Goal: Information Seeking & Learning: Learn about a topic

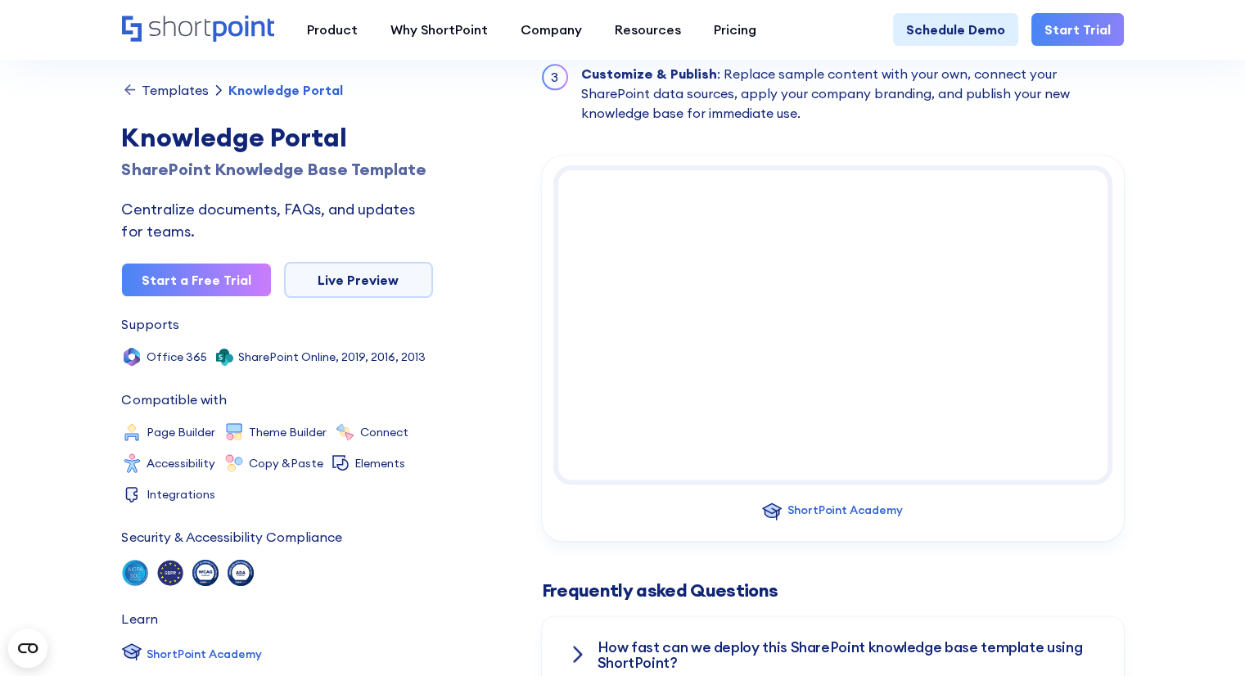
click at [178, 92] on div "Templates" at bounding box center [175, 89] width 67 height 13
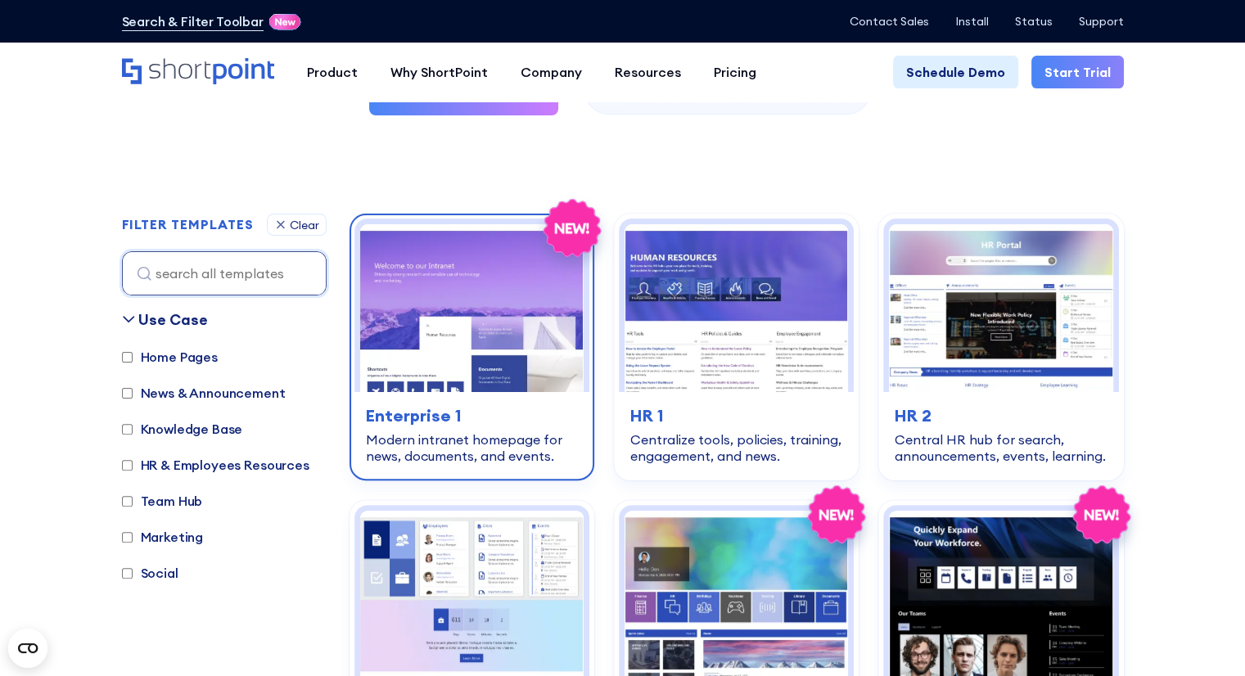
scroll to position [409, 0]
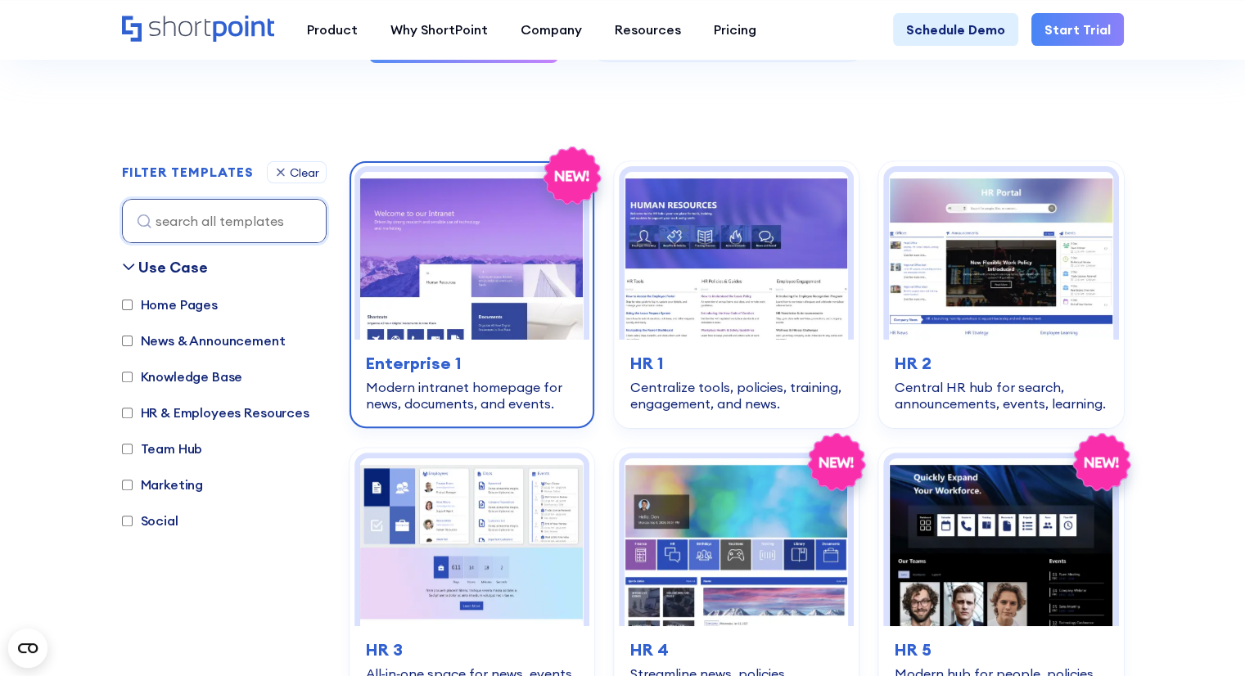
drag, startPoint x: 481, startPoint y: 323, endPoint x: 473, endPoint y: 327, distance: 9.2
click at [481, 323] on img at bounding box center [471, 256] width 223 height 168
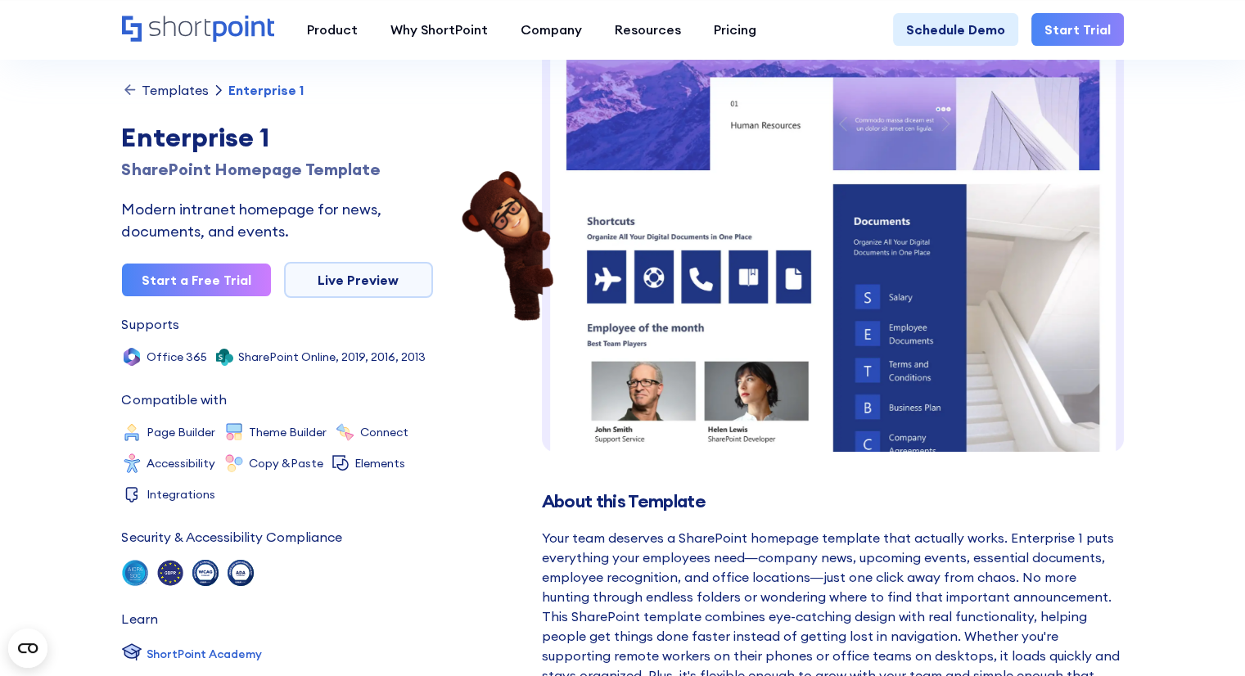
scroll to position [167, 0]
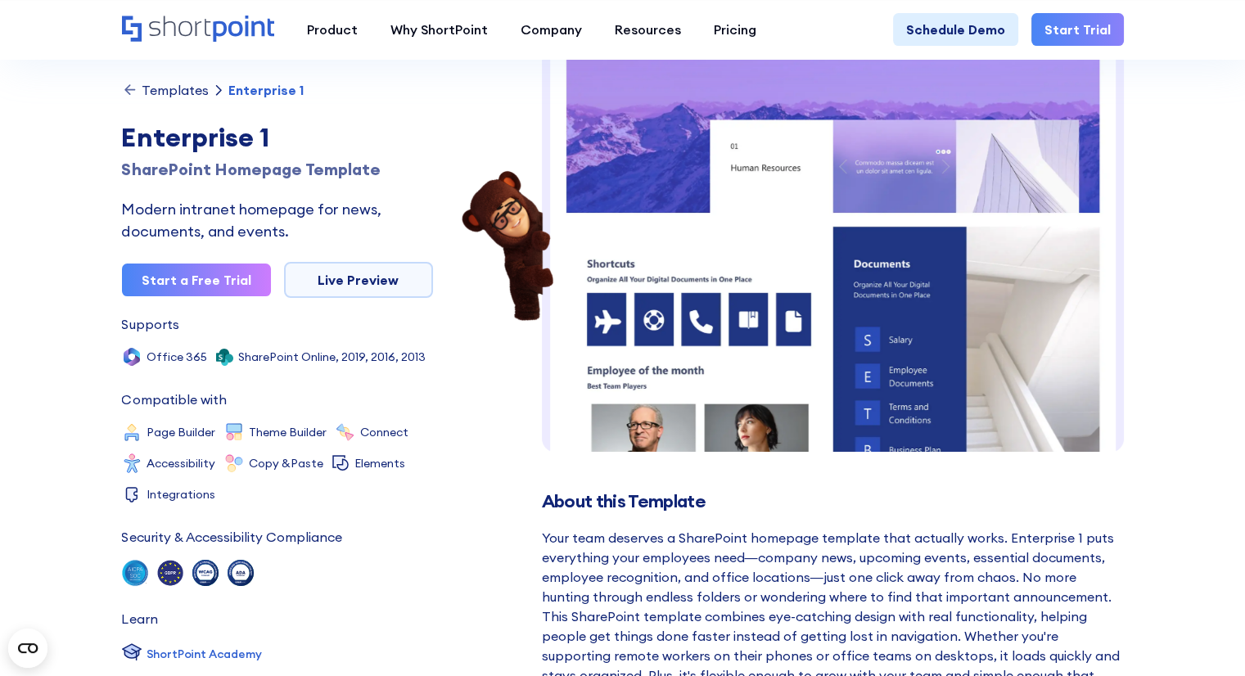
click at [180, 92] on div "Templates" at bounding box center [175, 89] width 67 height 13
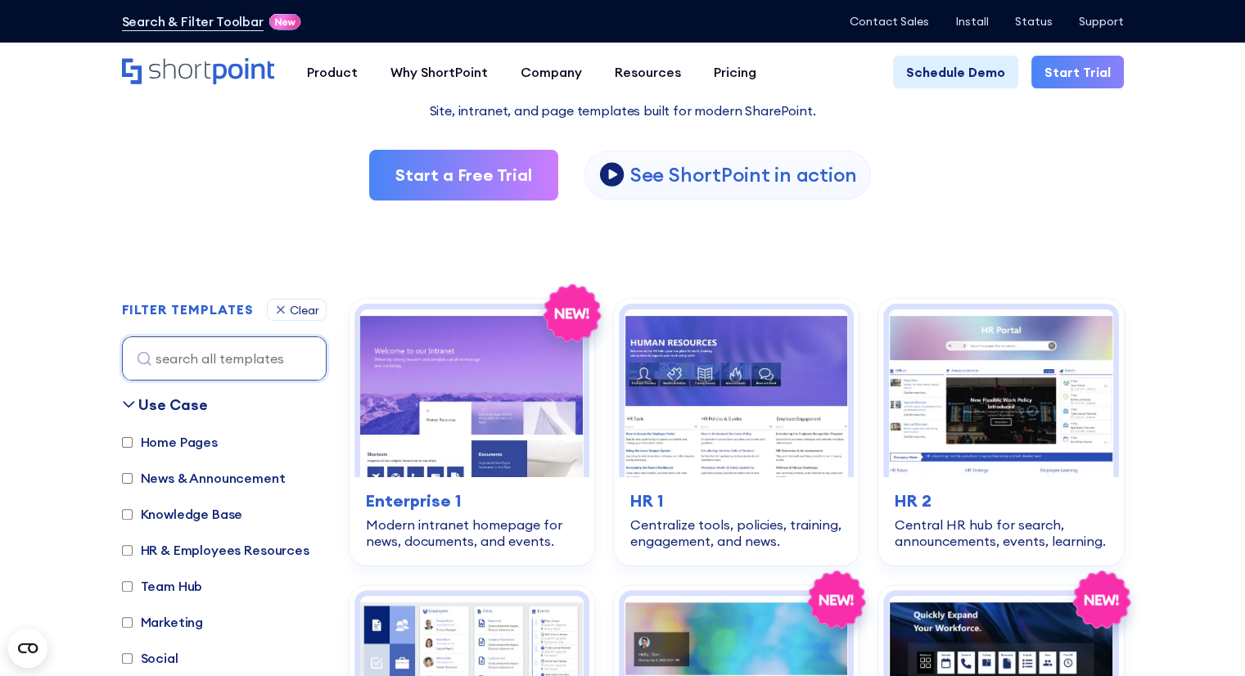
scroll to position [327, 0]
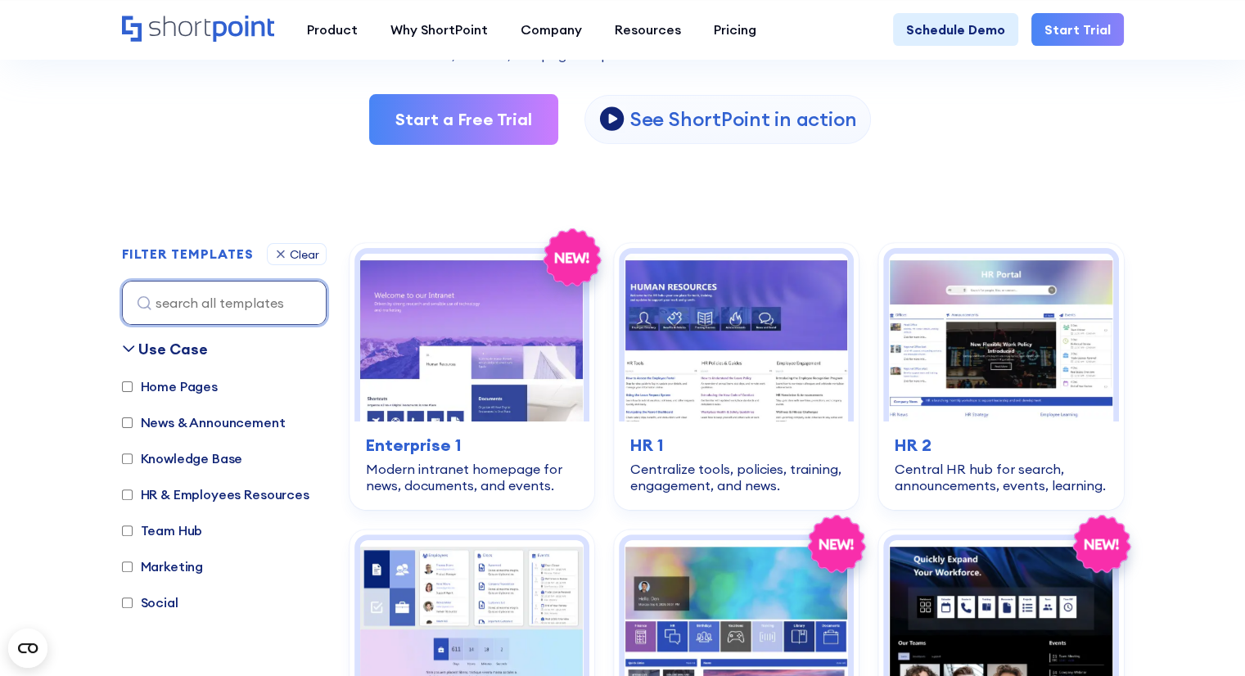
click at [227, 315] on input at bounding box center [224, 303] width 205 height 44
type input "know"
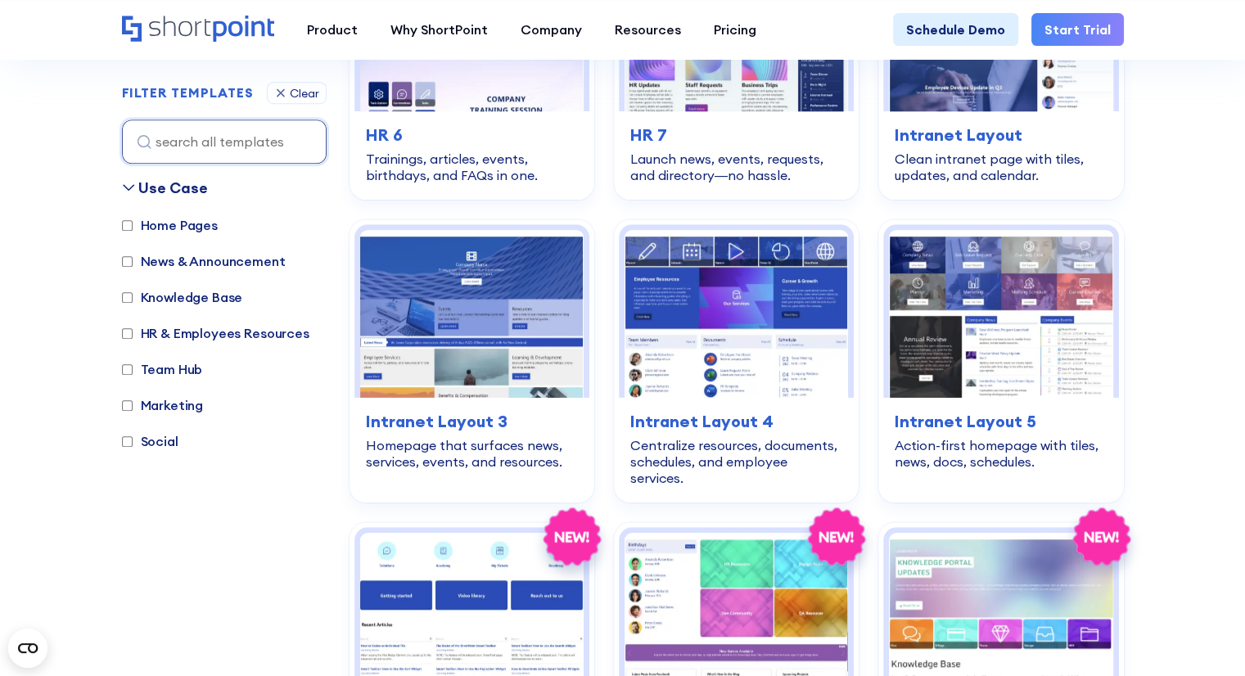
scroll to position [1595, 0]
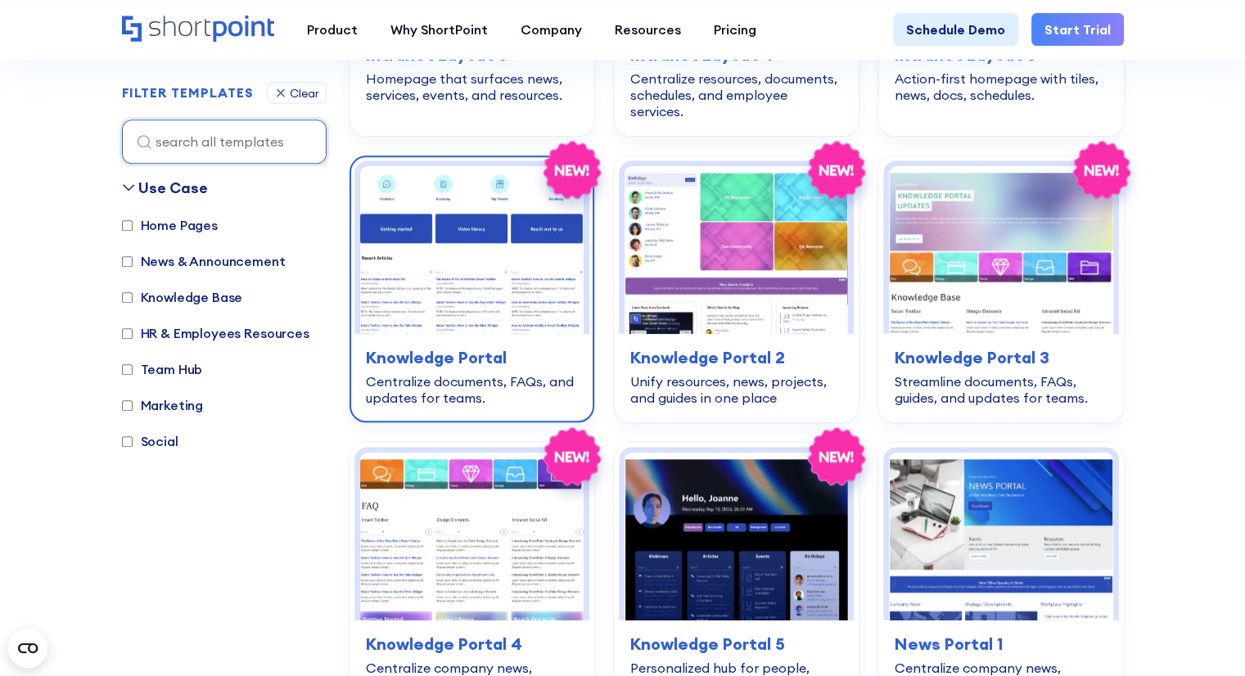
click at [481, 276] on img at bounding box center [471, 250] width 223 height 168
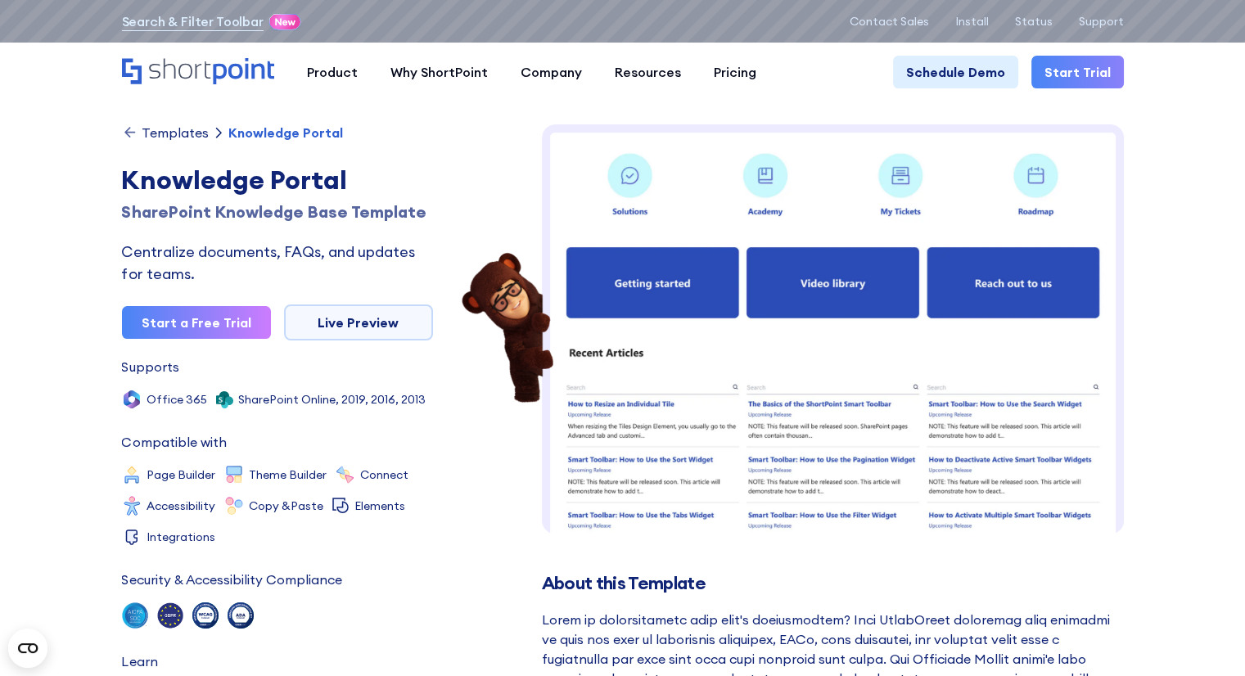
drag, startPoint x: 187, startPoint y: 156, endPoint x: 202, endPoint y: 158, distance: 15.6
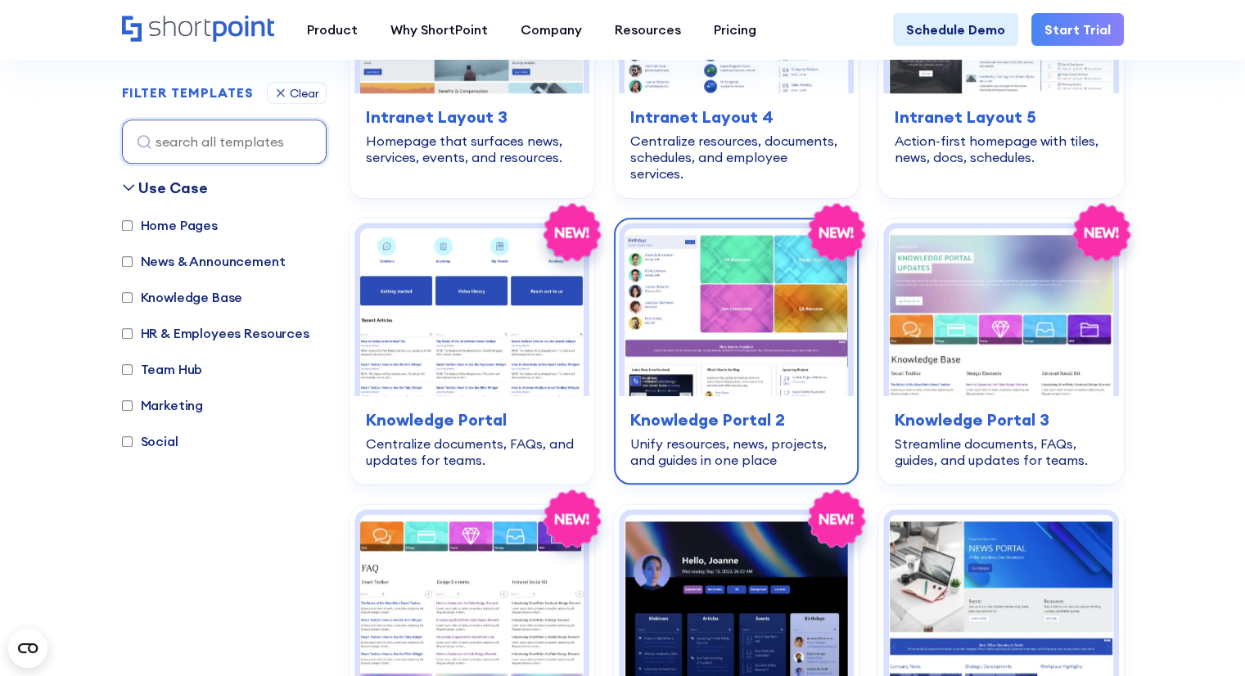
scroll to position [1480, 0]
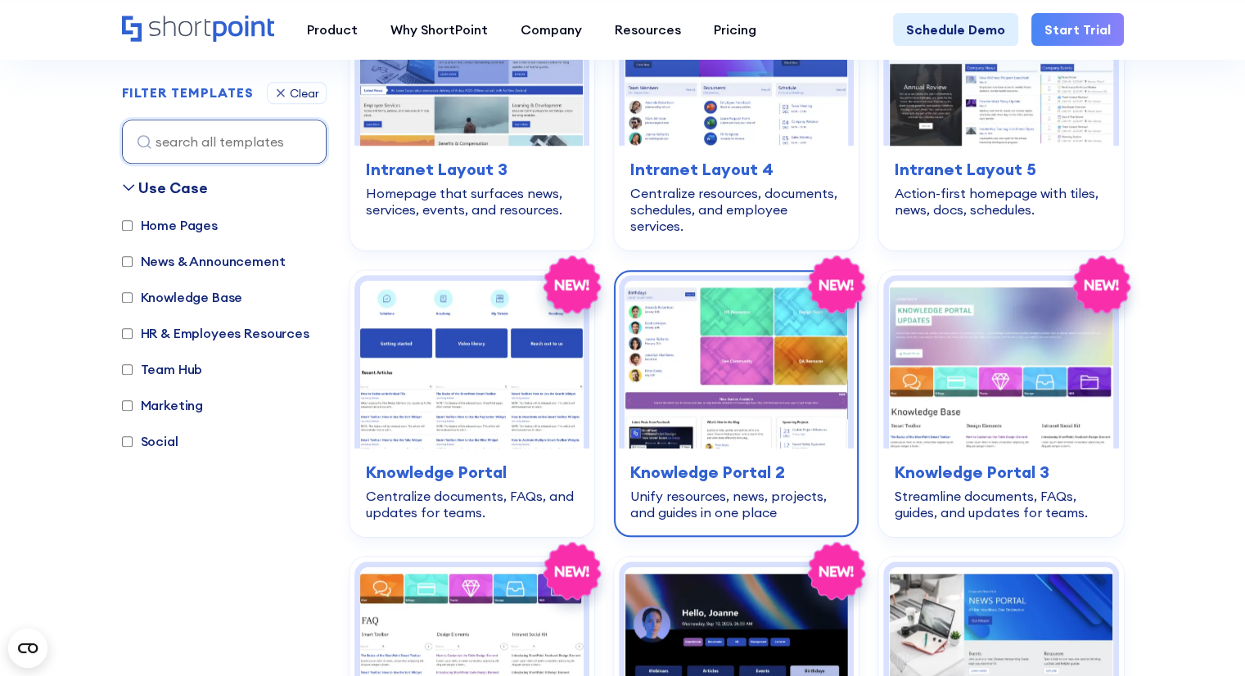
click at [763, 311] on img at bounding box center [736, 365] width 223 height 168
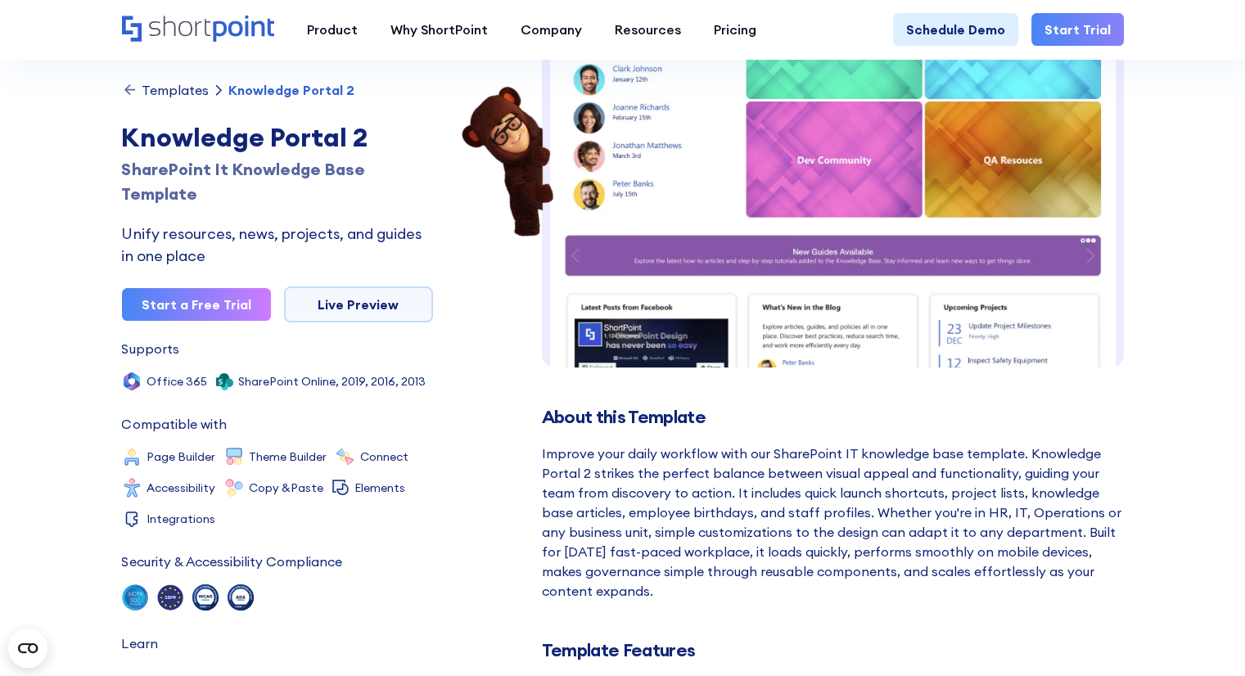
scroll to position [164, 0]
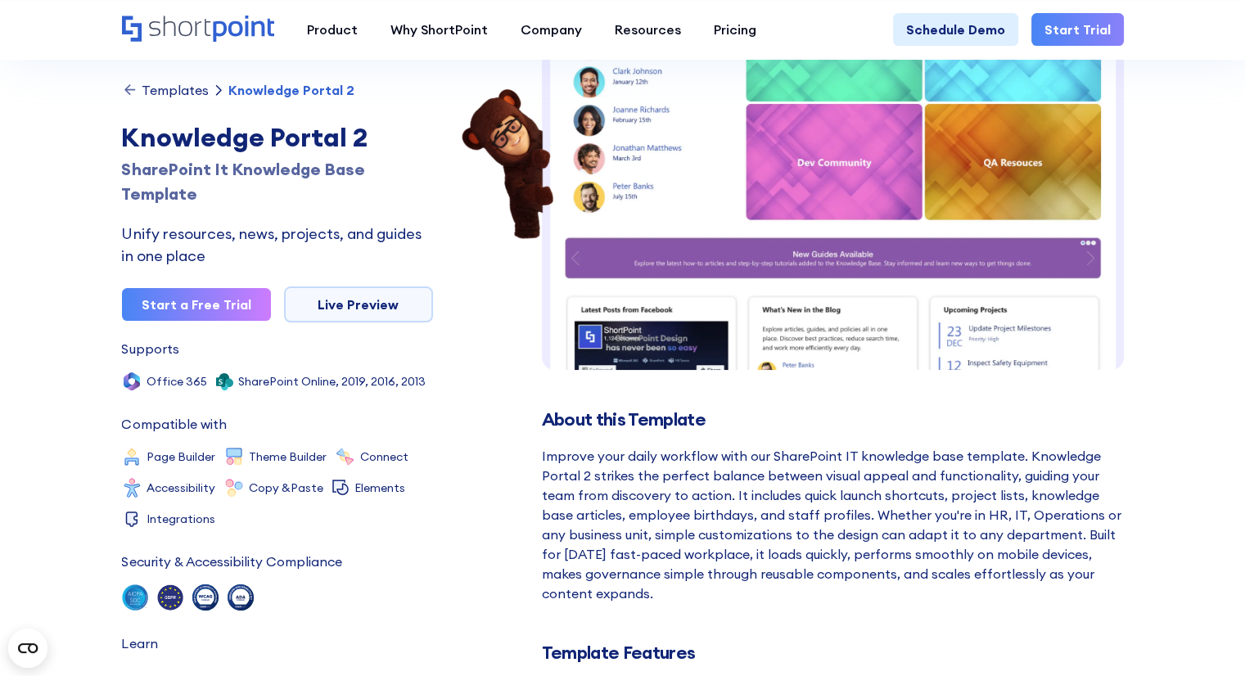
click at [178, 92] on div "Templates" at bounding box center [175, 89] width 67 height 13
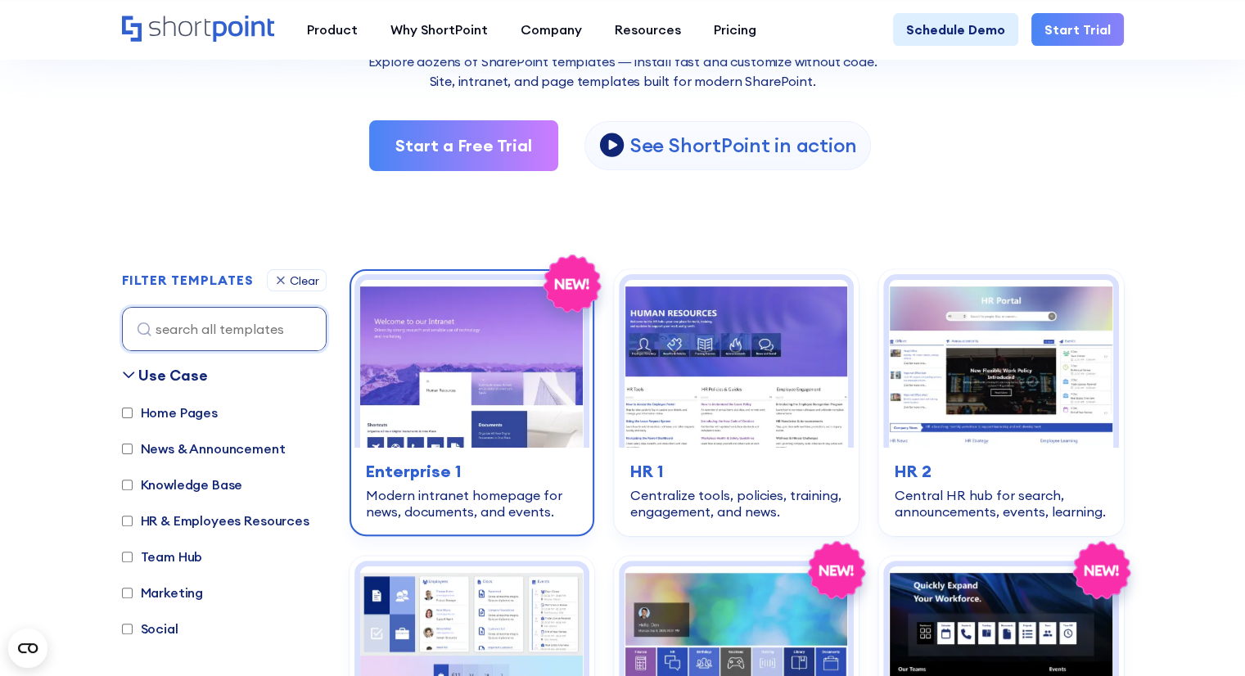
scroll to position [327, 0]
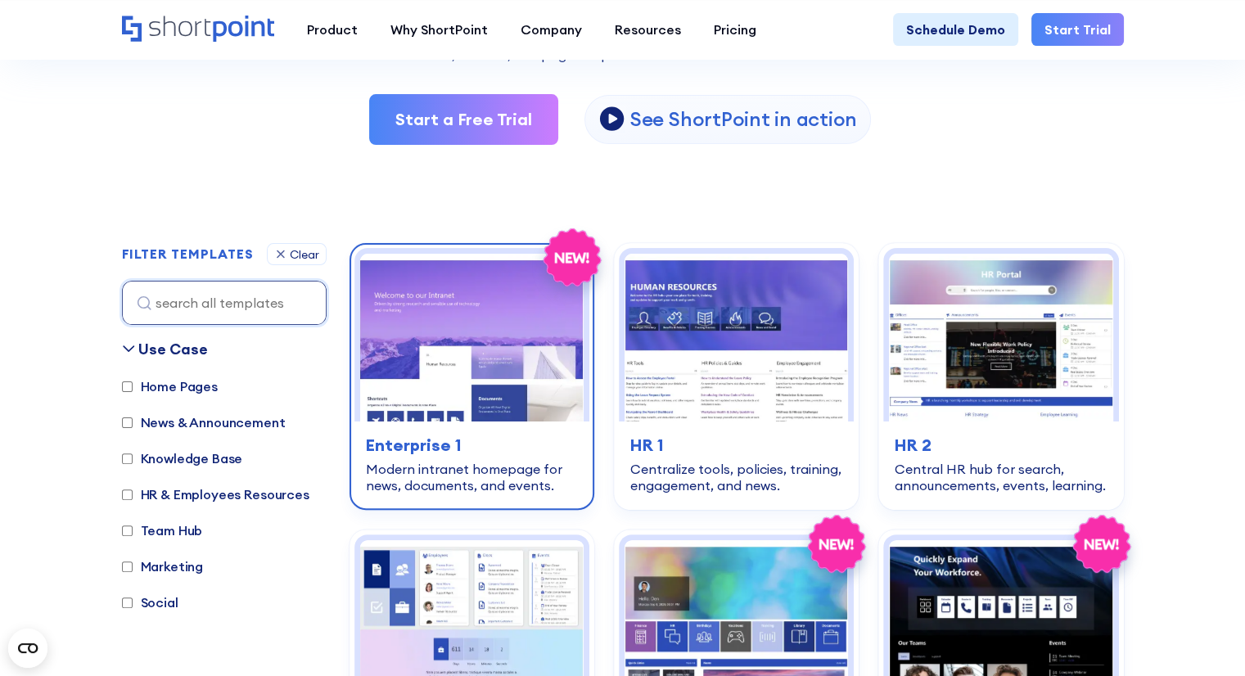
click at [515, 435] on h3 "Enterprise 1" at bounding box center [472, 445] width 212 height 25
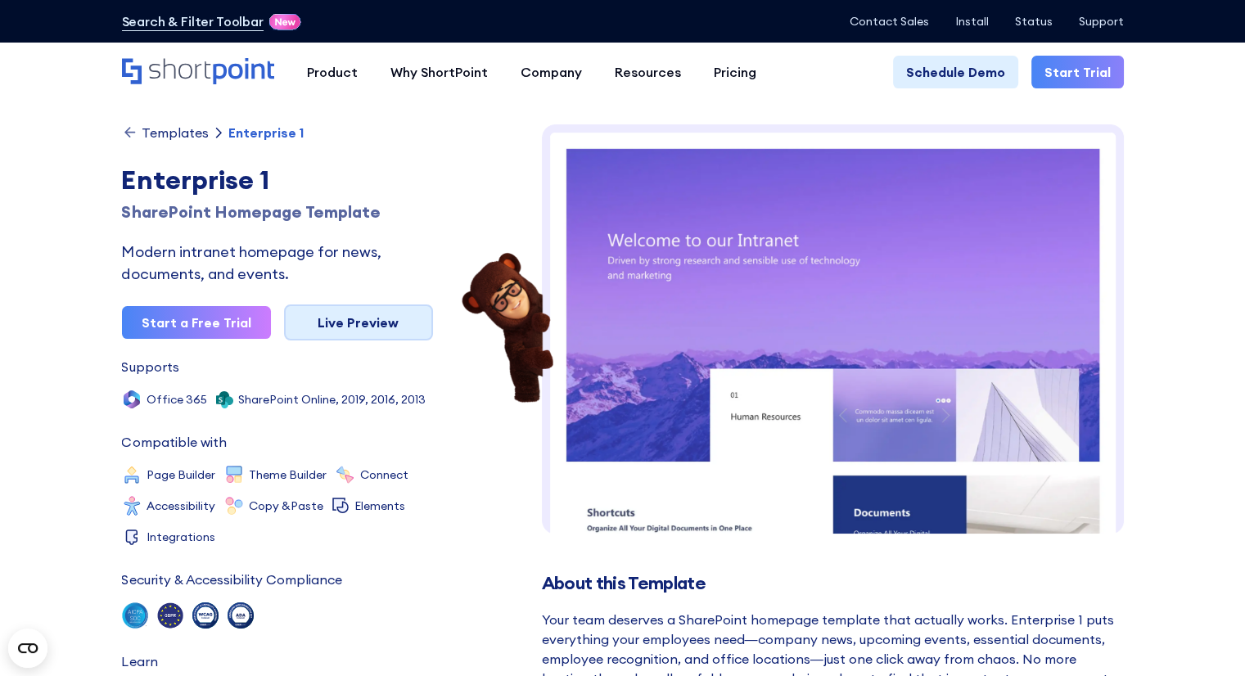
click at [359, 332] on link "Live Preview" at bounding box center [358, 323] width 149 height 36
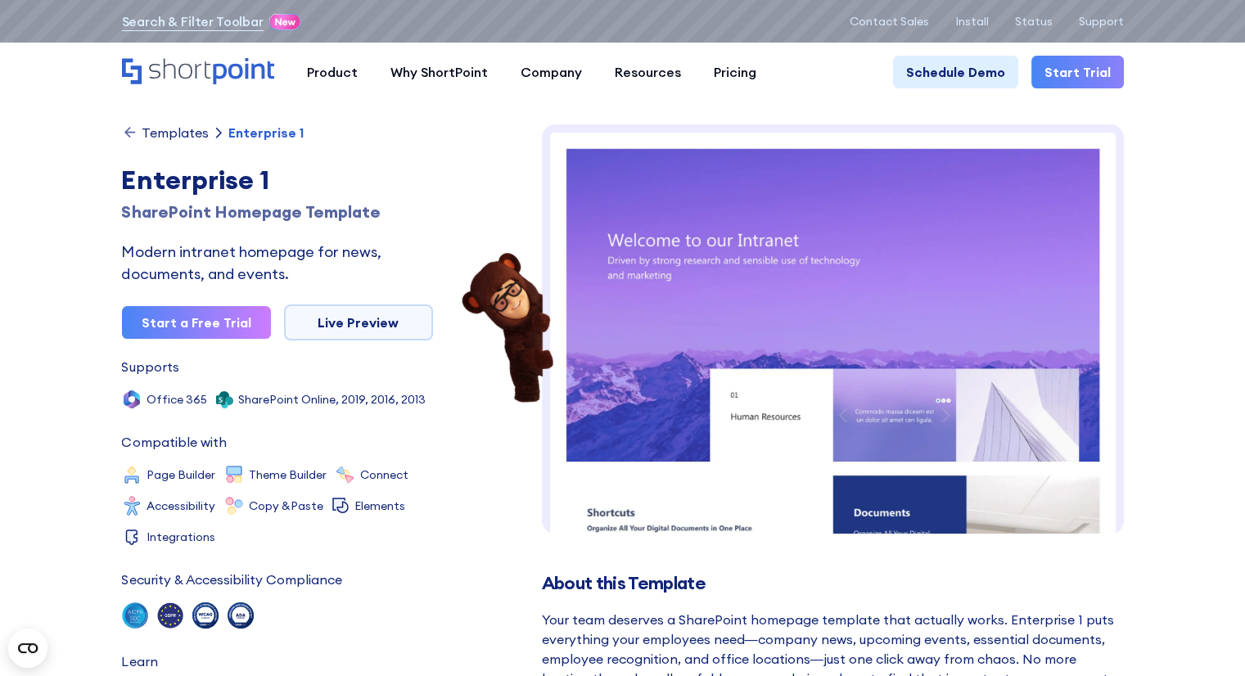
click at [199, 134] on div "Templates" at bounding box center [175, 132] width 67 height 13
click at [396, 315] on link "Live Preview" at bounding box center [358, 323] width 149 height 36
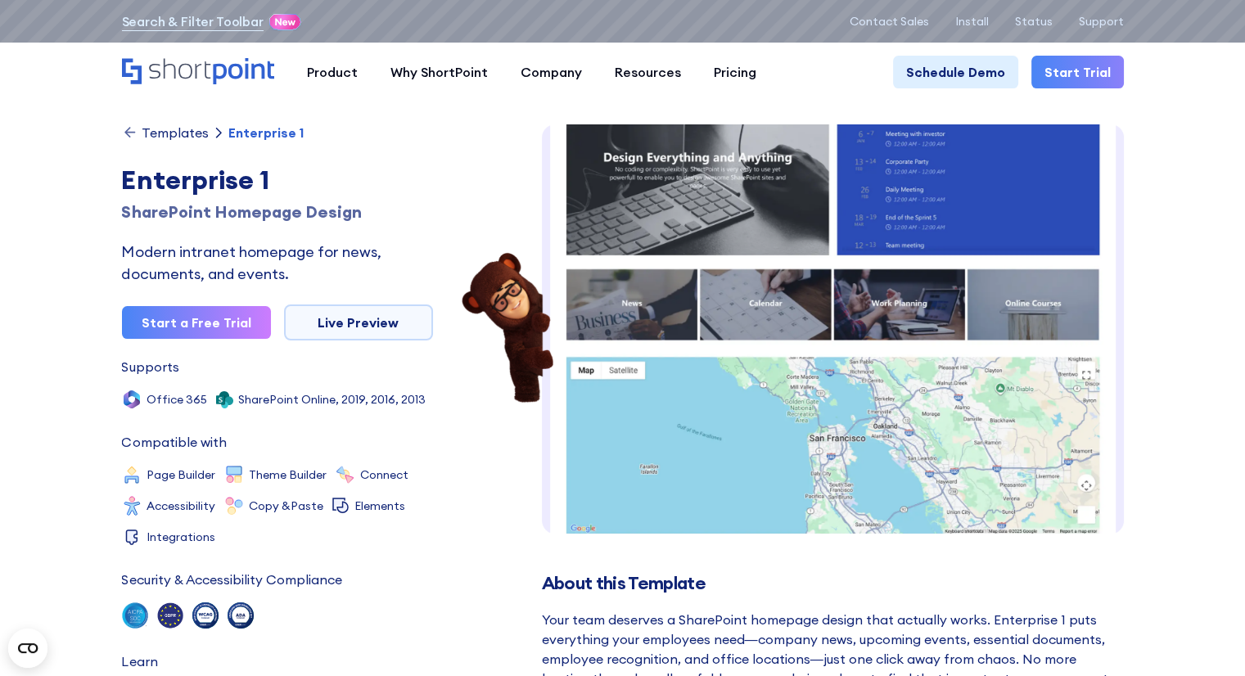
click at [178, 138] on div "Templates" at bounding box center [175, 132] width 67 height 13
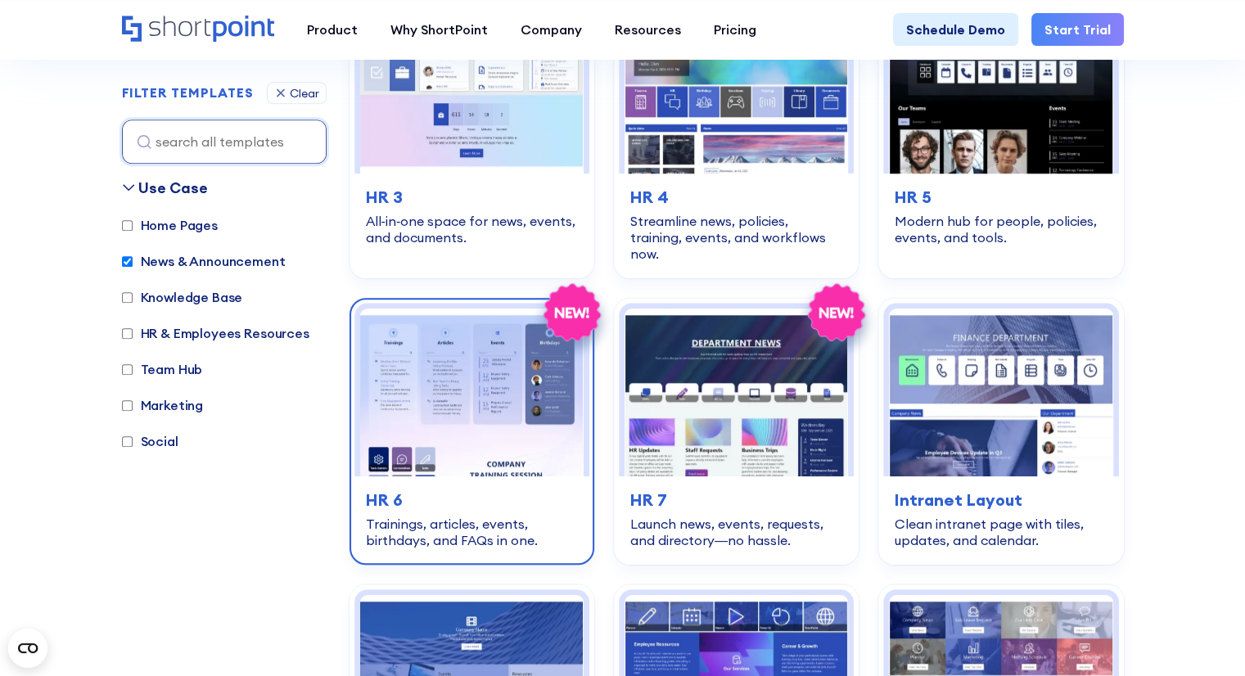
scroll to position [1310, 0]
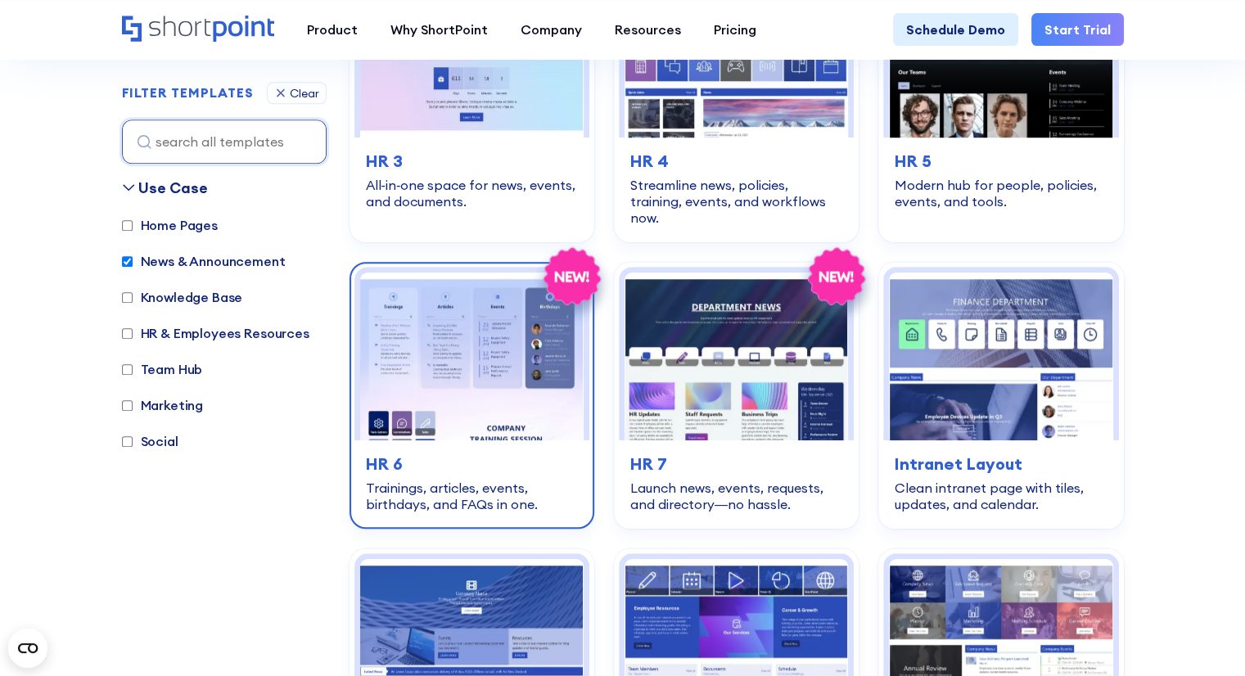
click at [508, 440] on div "hr-employees-resources HR 6 Trainings, articles, events, birthdays, and FAQs in…" at bounding box center [471, 481] width 235 height 83
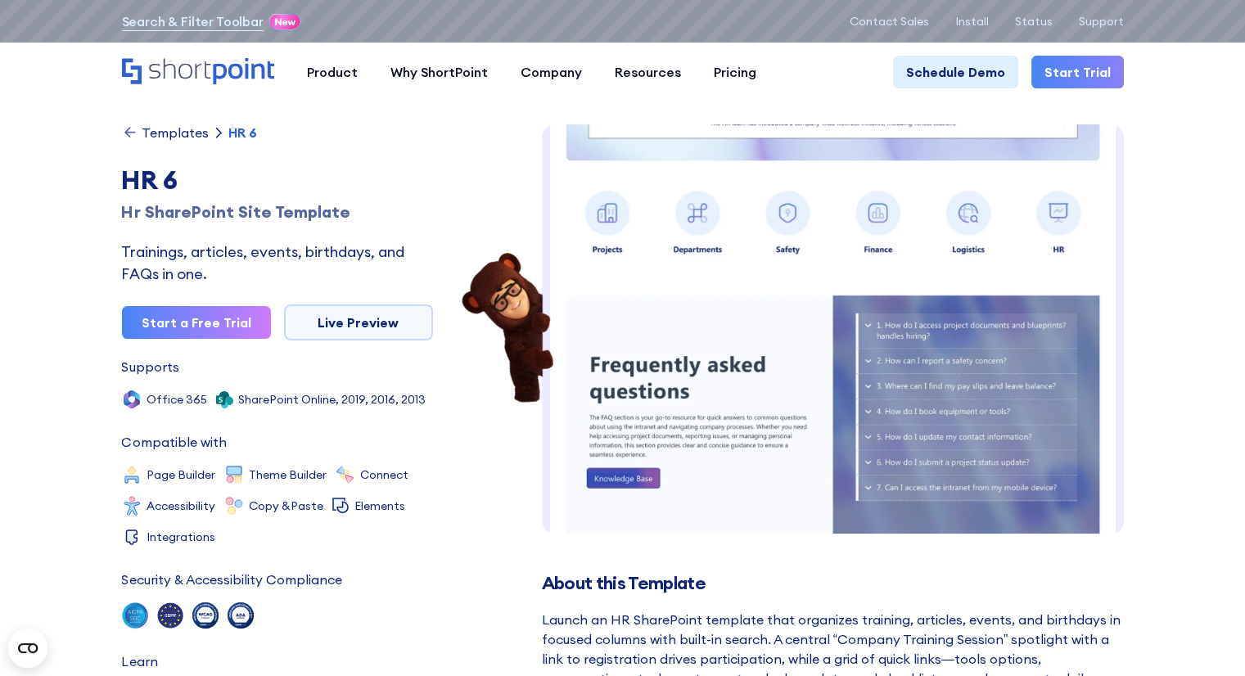
scroll to position [652, 0]
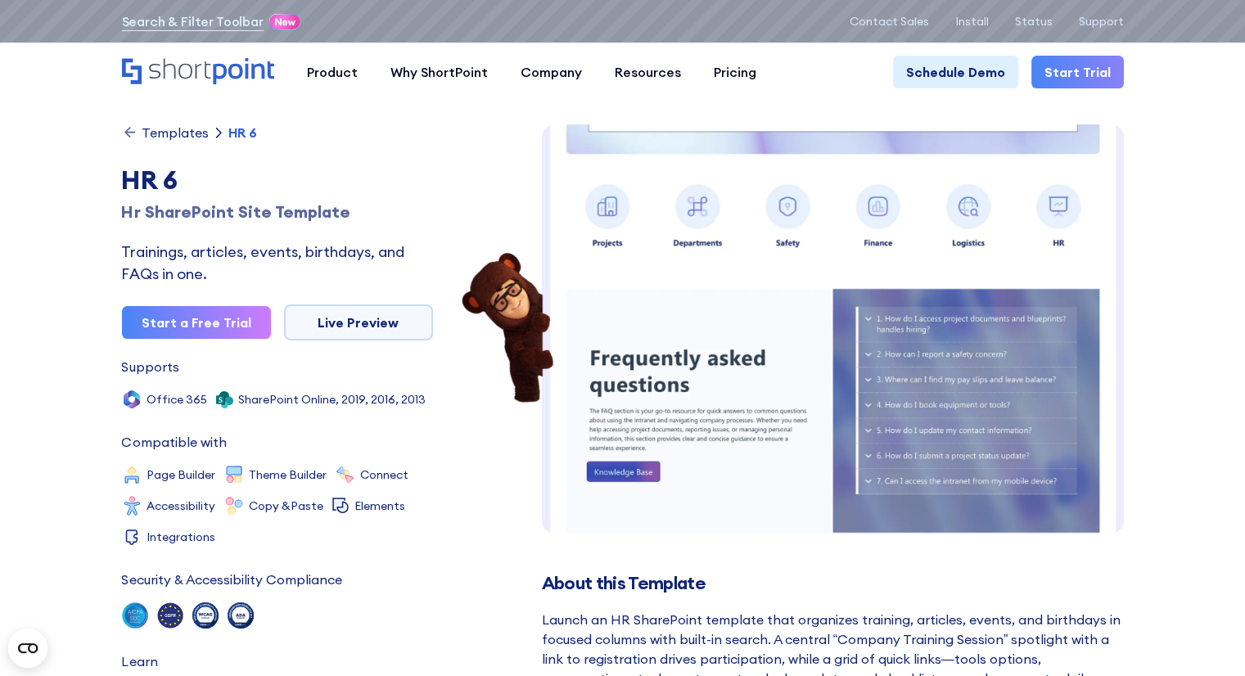
click at [169, 137] on div "Templates" at bounding box center [175, 132] width 67 height 13
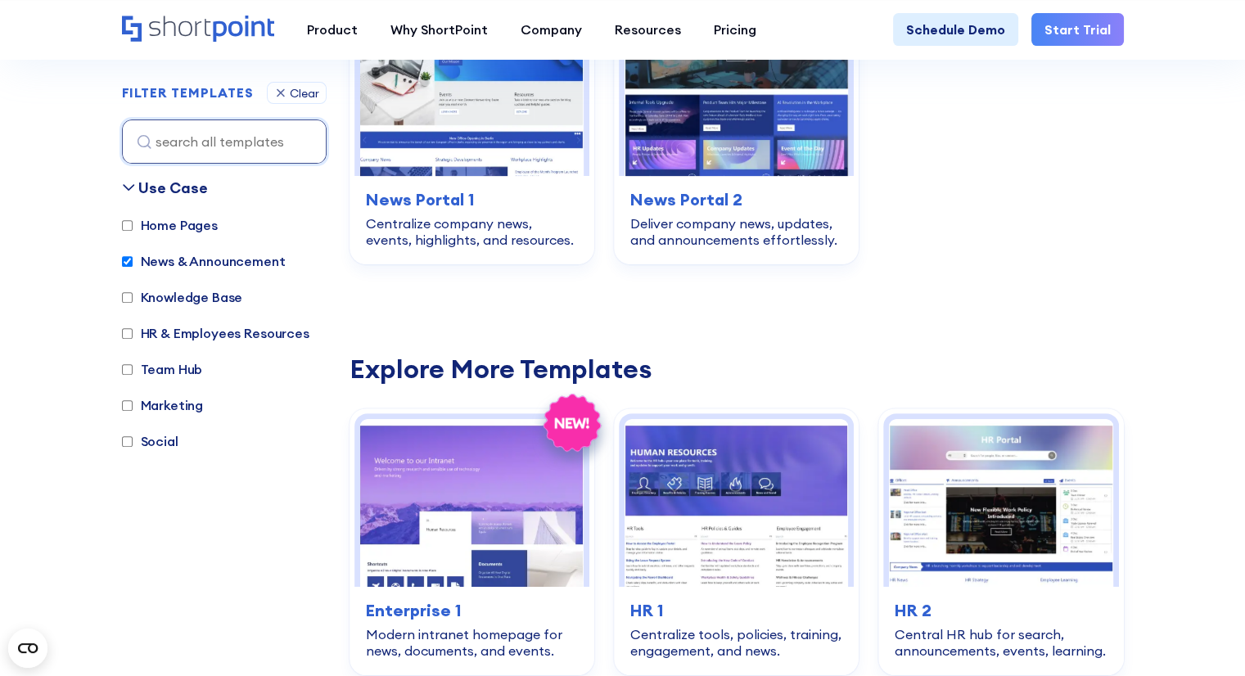
click at [133, 365] on label "Team Hub" at bounding box center [162, 369] width 81 height 20
click at [133, 365] on input "Team Hub" at bounding box center [127, 369] width 11 height 11
checkbox input "true"
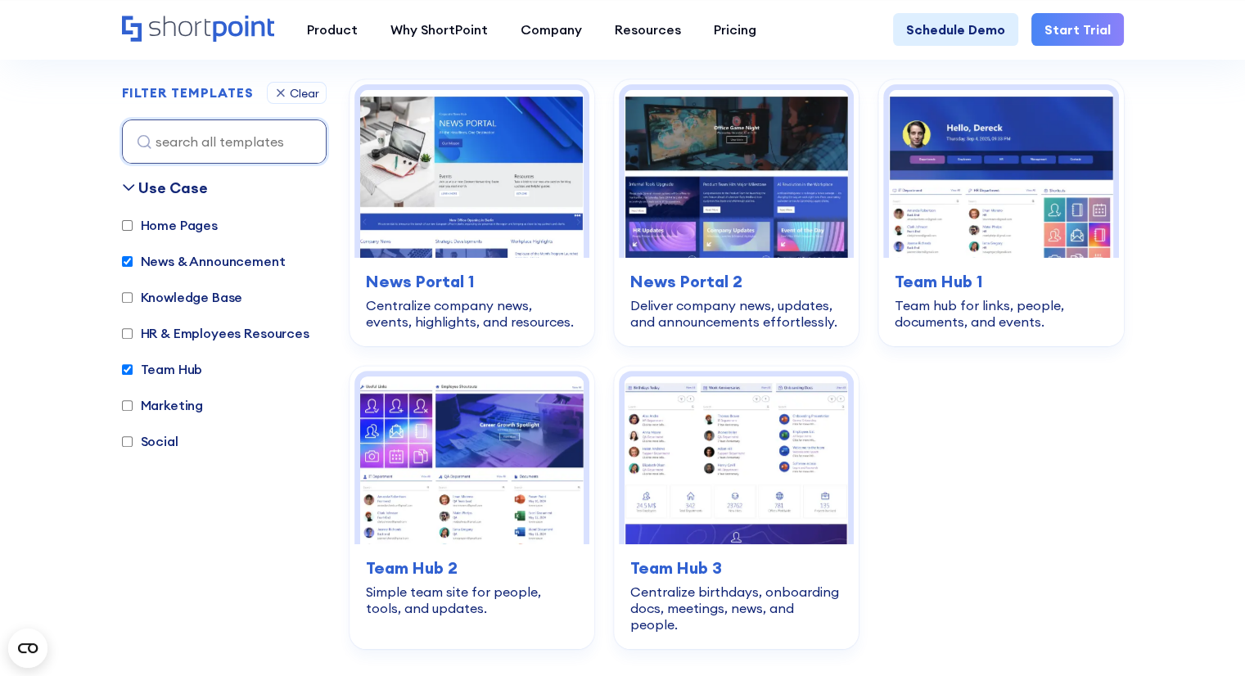
scroll to position [488, 0]
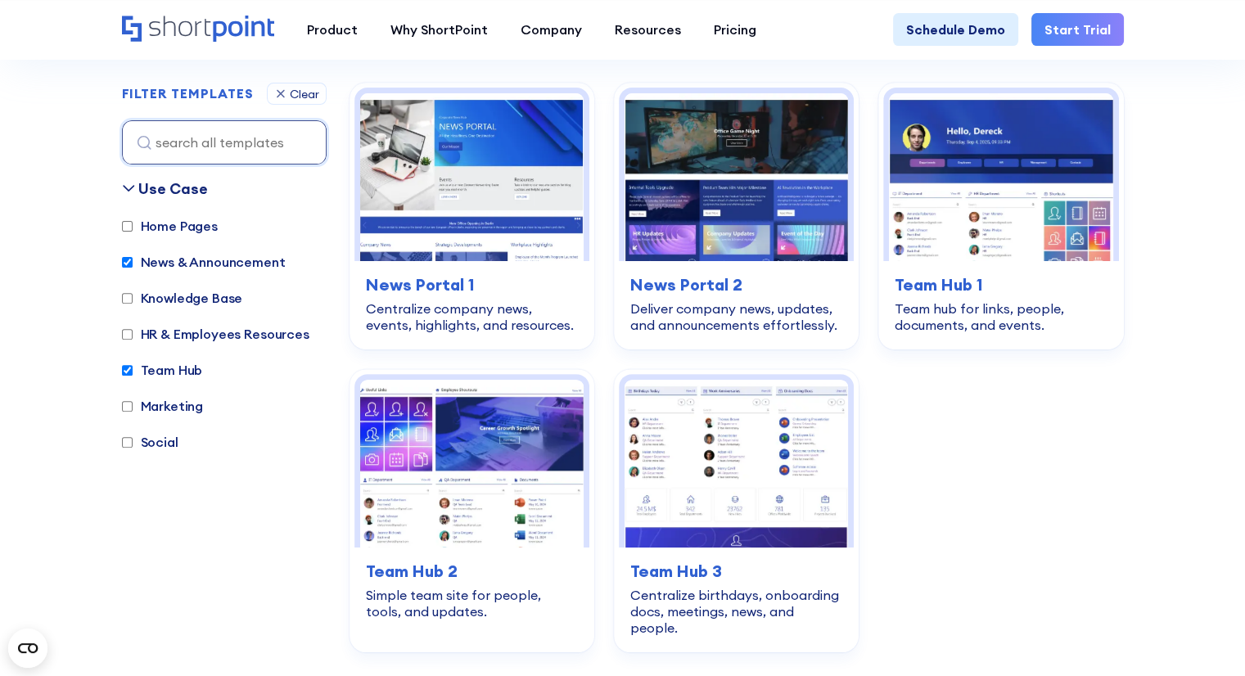
click at [126, 258] on input "News & Announcement" at bounding box center [127, 262] width 11 height 11
checkbox input "false"
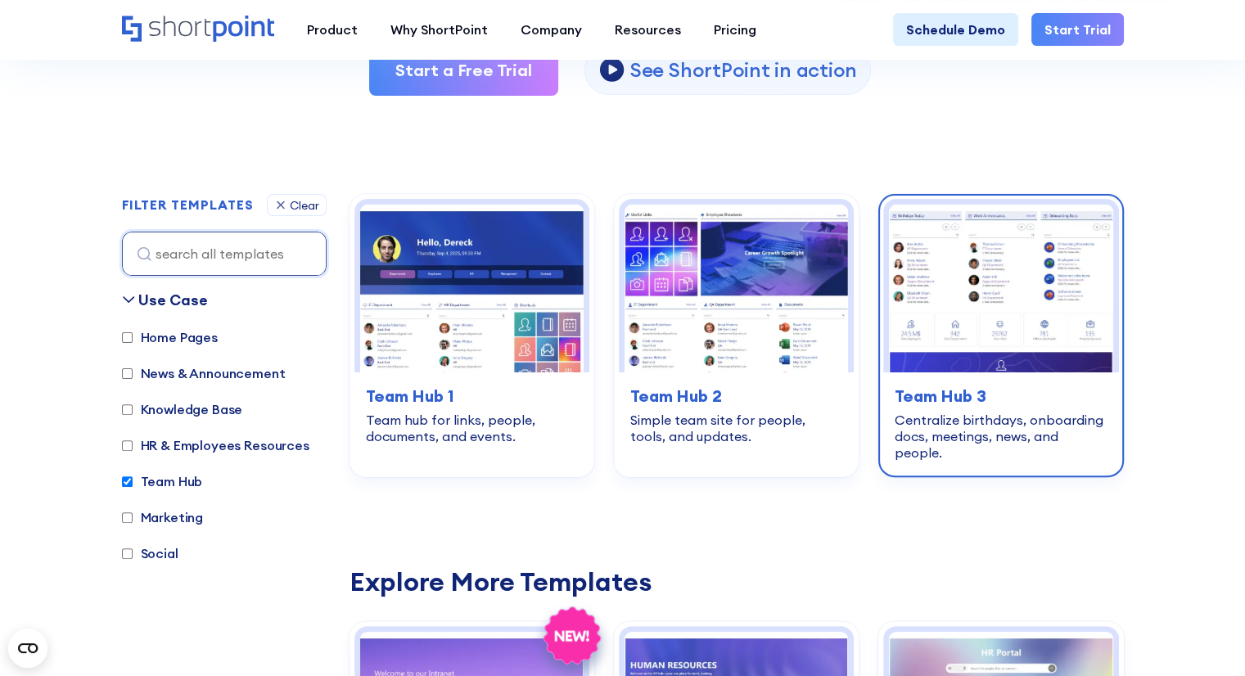
scroll to position [324, 0]
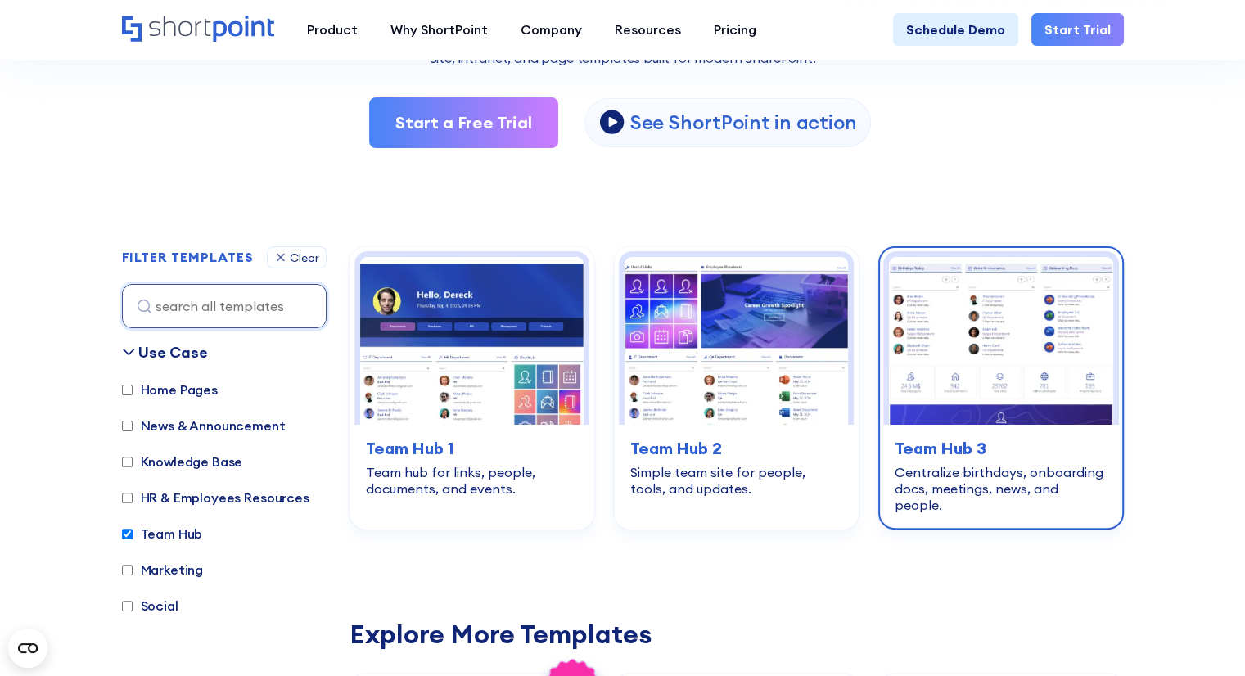
click at [981, 381] on img at bounding box center [1000, 341] width 223 height 168
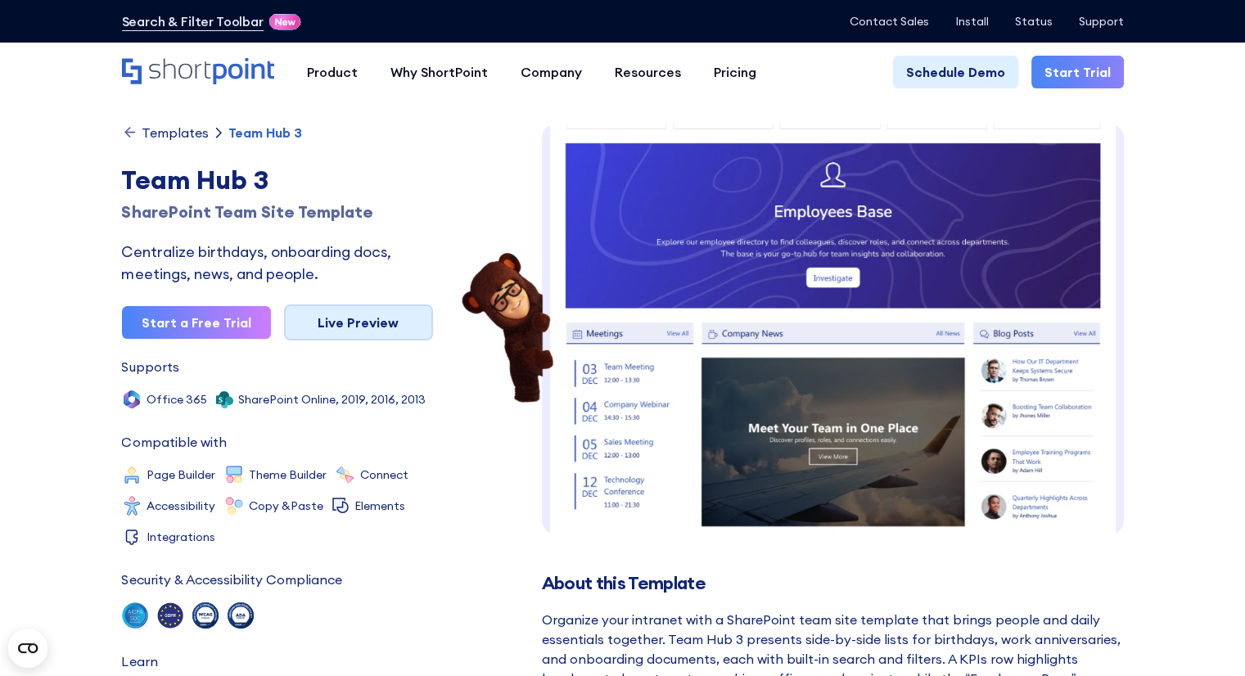
click at [367, 327] on link "Live Preview" at bounding box center [358, 323] width 149 height 36
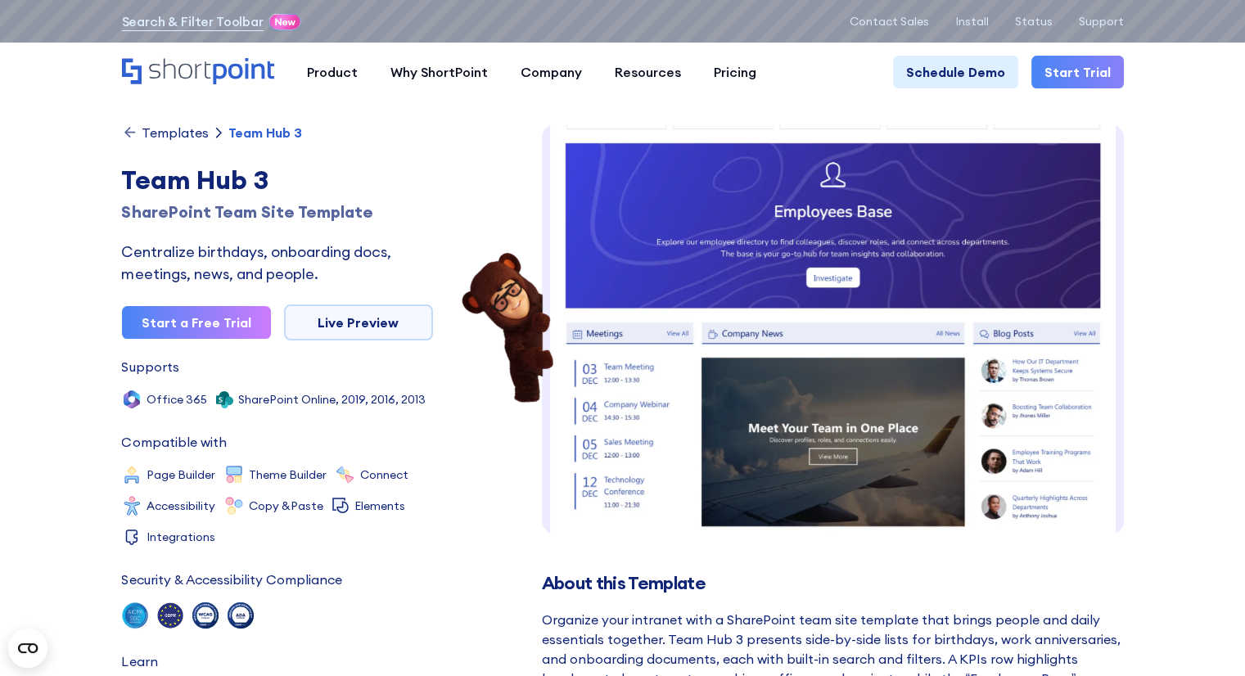
click at [193, 132] on div "Templates" at bounding box center [175, 132] width 67 height 13
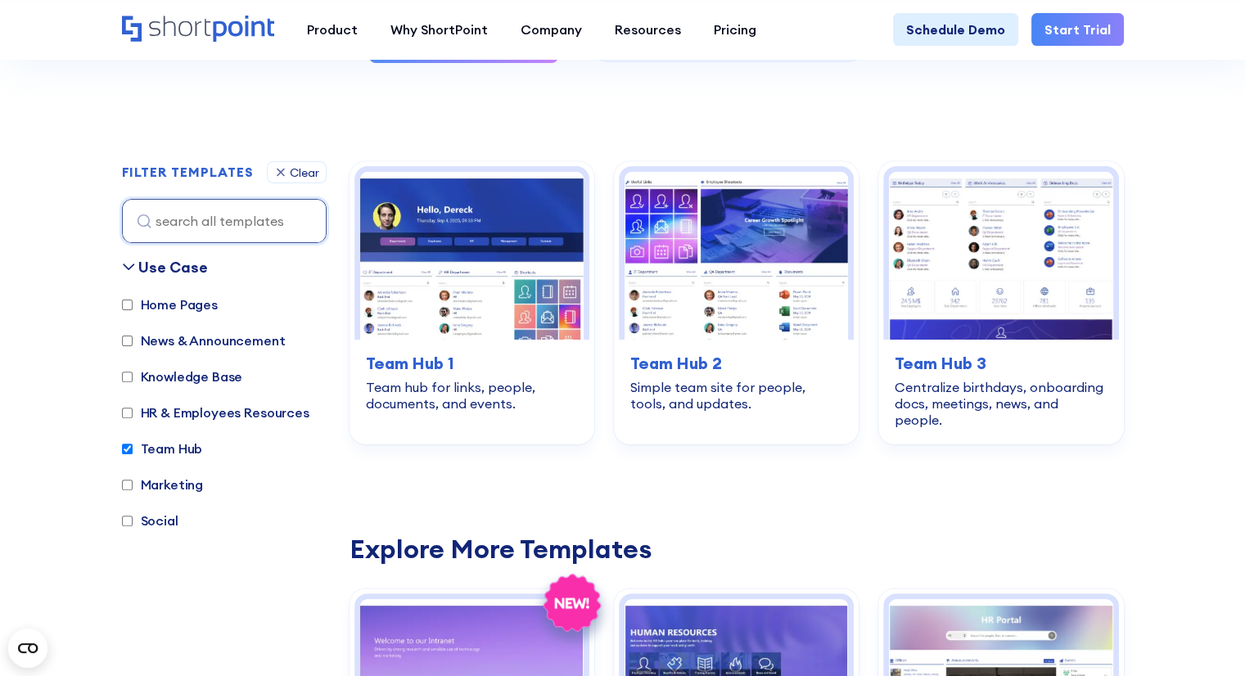
click at [124, 447] on input "Team Hub" at bounding box center [127, 449] width 11 height 11
checkbox input "false"
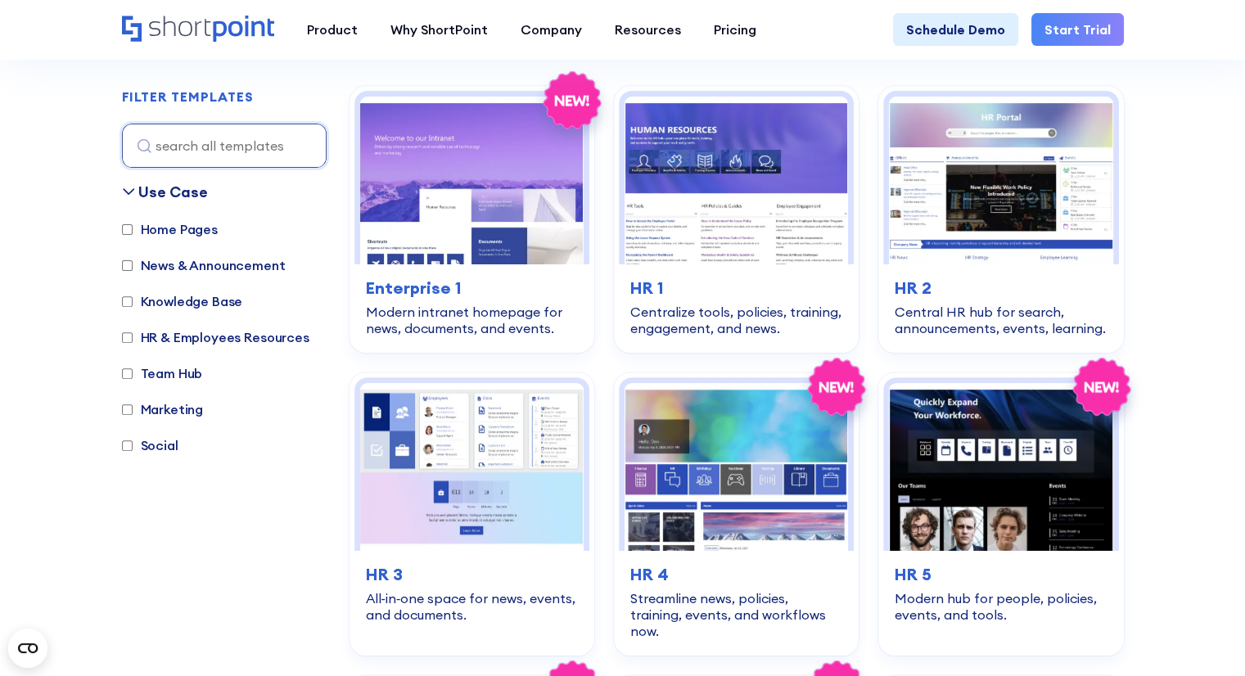
scroll to position [488, 0]
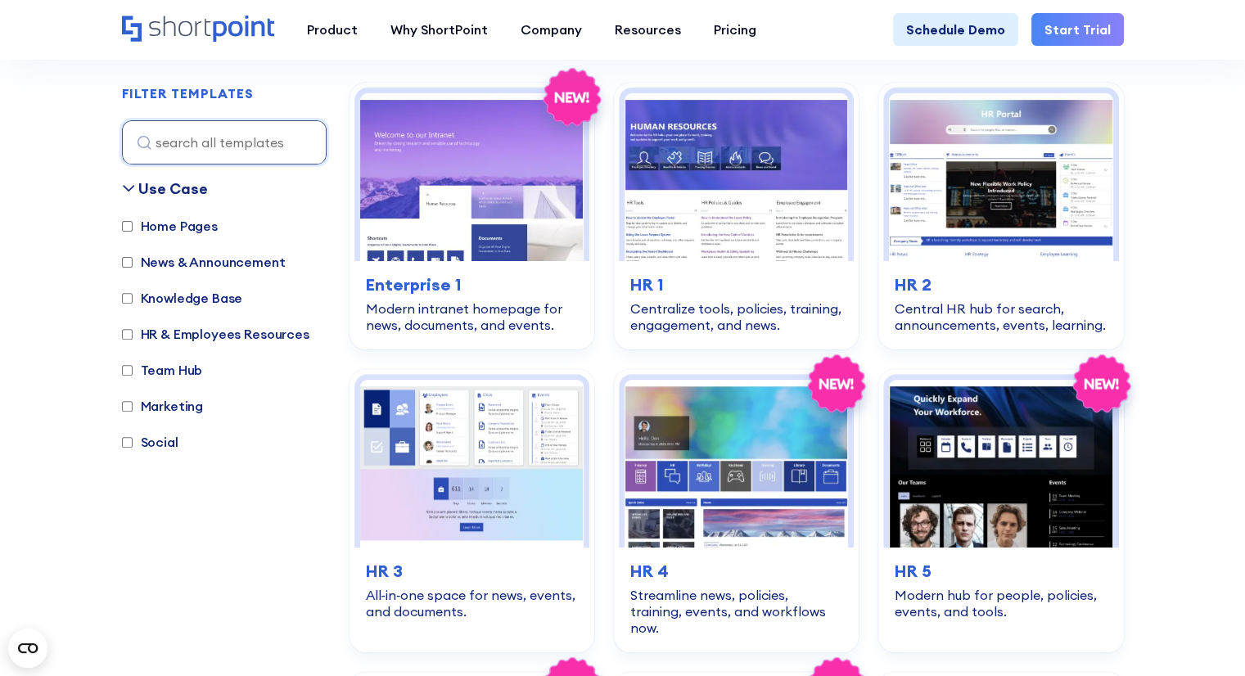
click at [130, 259] on input "News & Announcement" at bounding box center [127, 262] width 11 height 11
checkbox input "true"
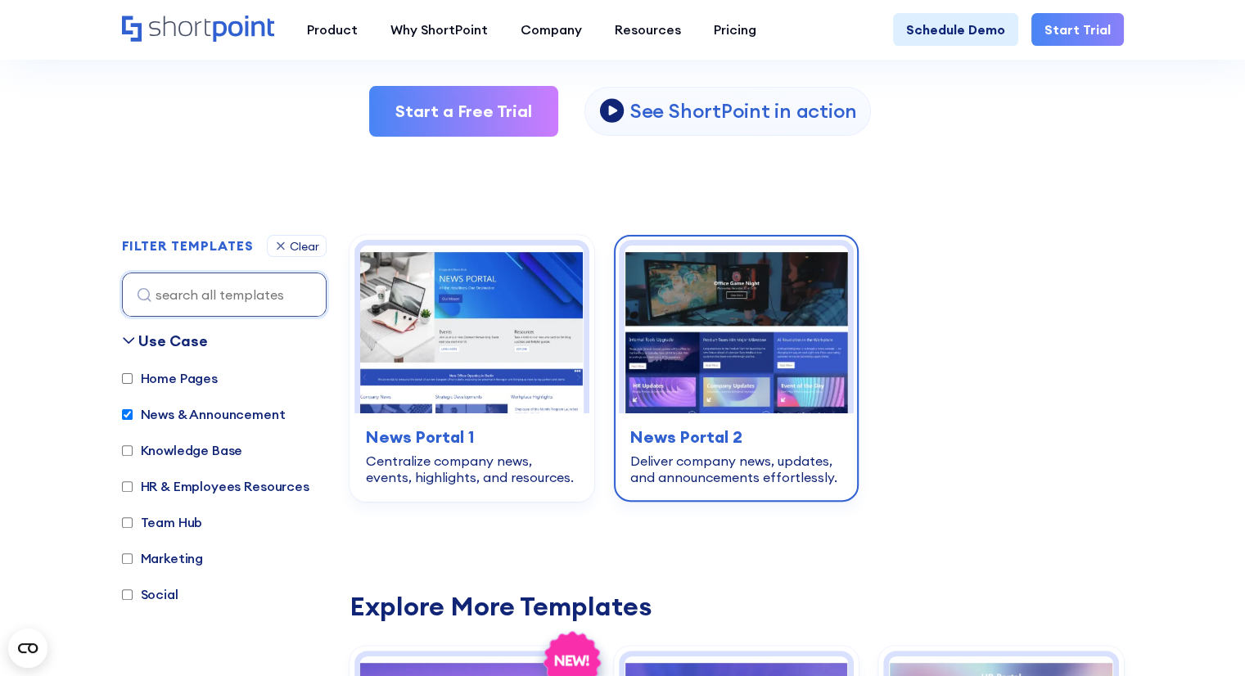
scroll to position [324, 0]
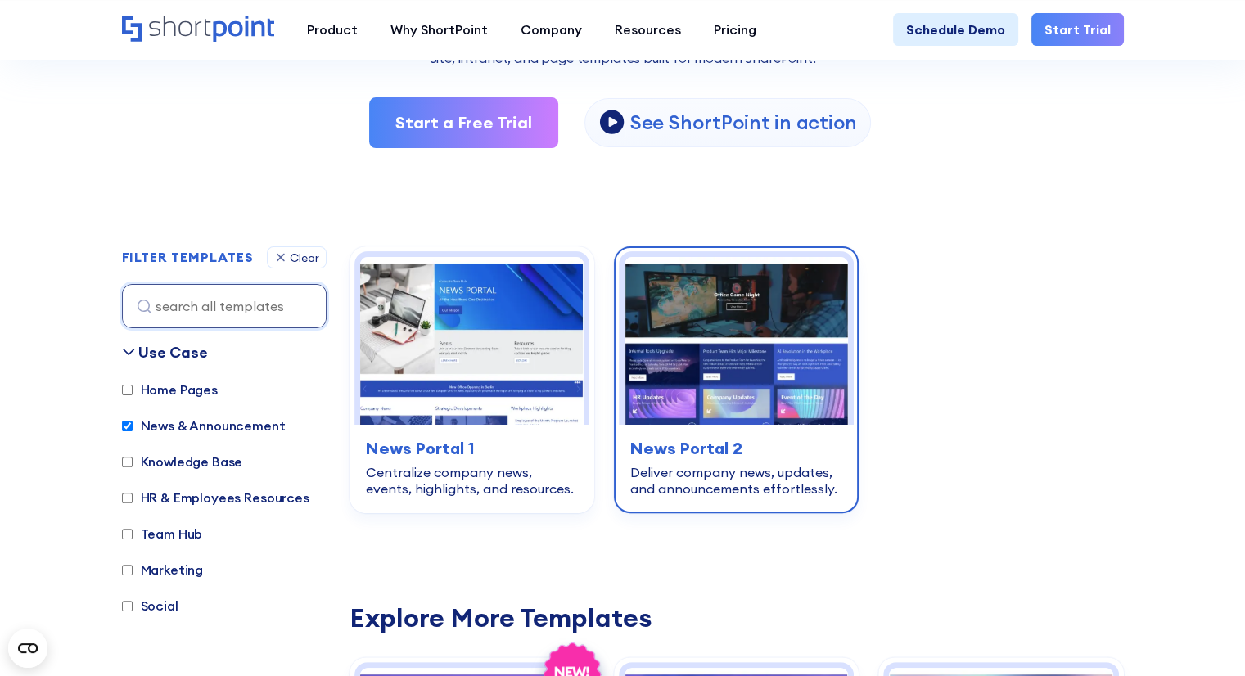
click at [730, 364] on img at bounding box center [736, 341] width 223 height 168
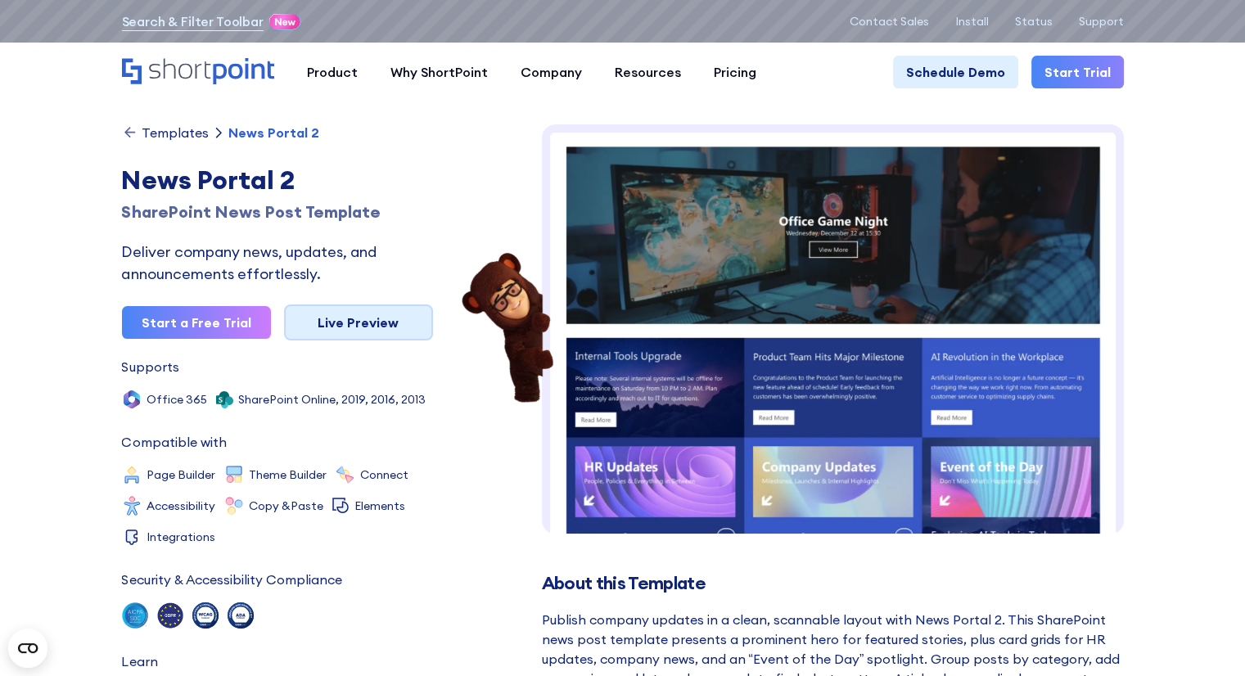
click at [315, 327] on link "Live Preview" at bounding box center [358, 323] width 149 height 36
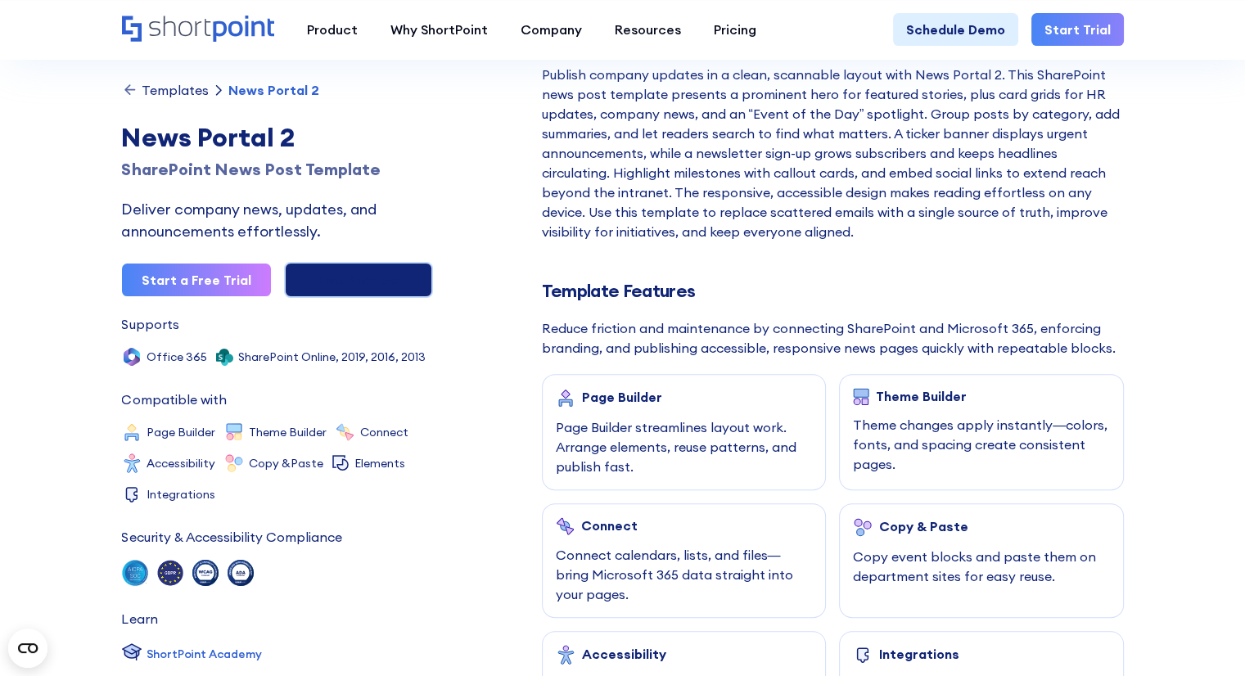
scroll to position [573, 0]
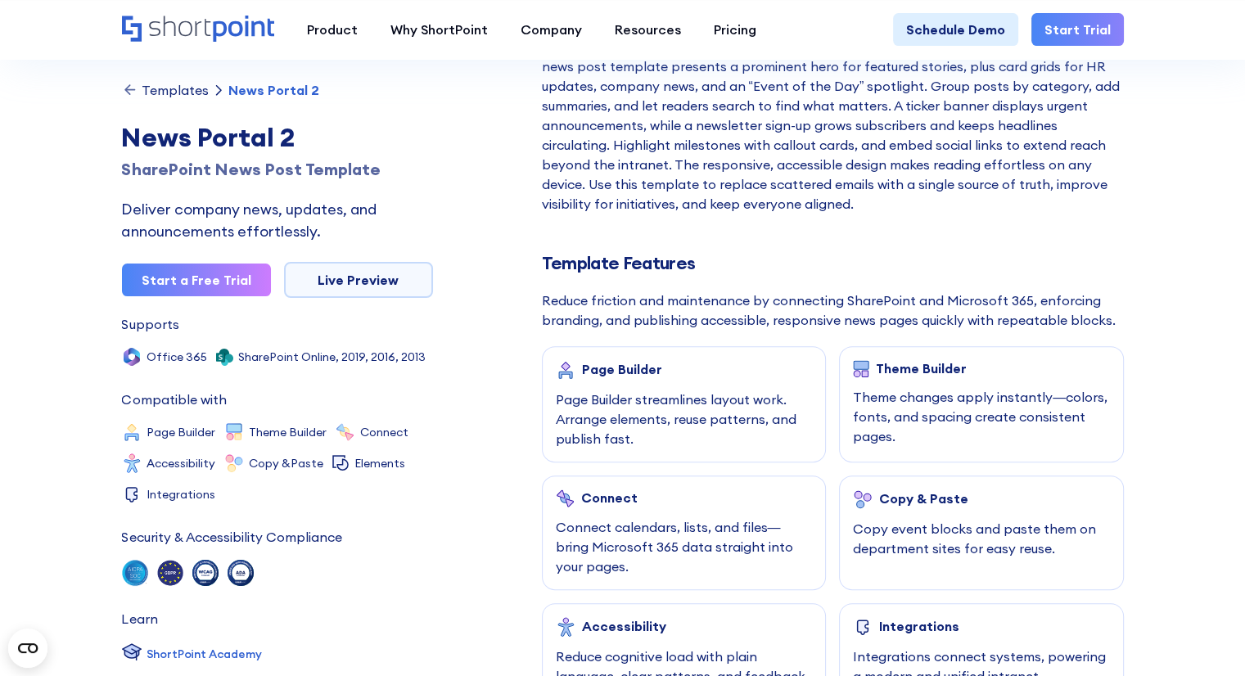
click at [145, 86] on div "Templates" at bounding box center [175, 89] width 67 height 13
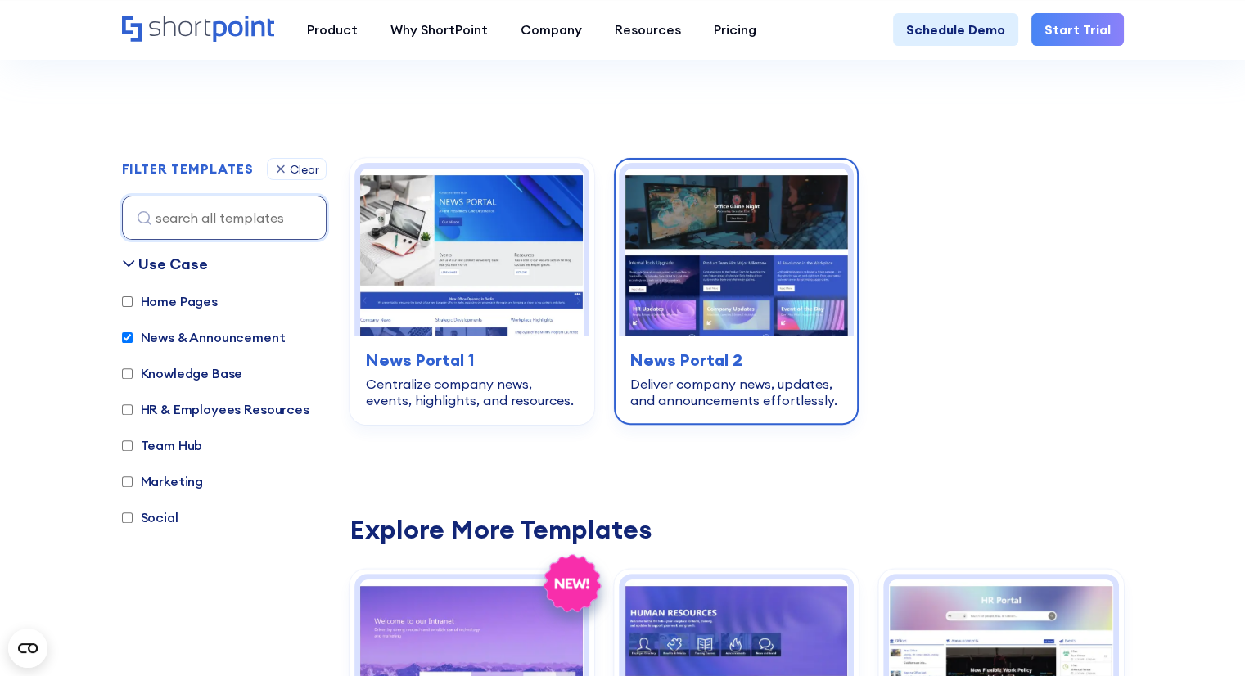
scroll to position [409, 0]
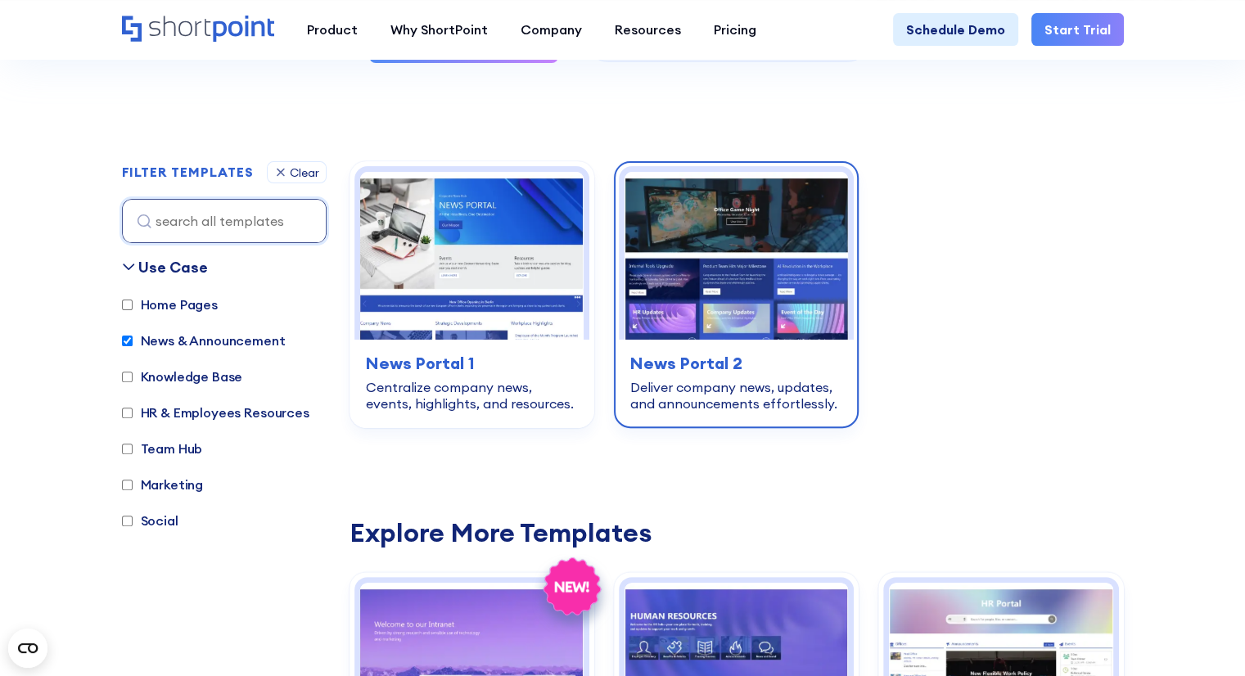
click at [743, 254] on img at bounding box center [736, 256] width 223 height 168
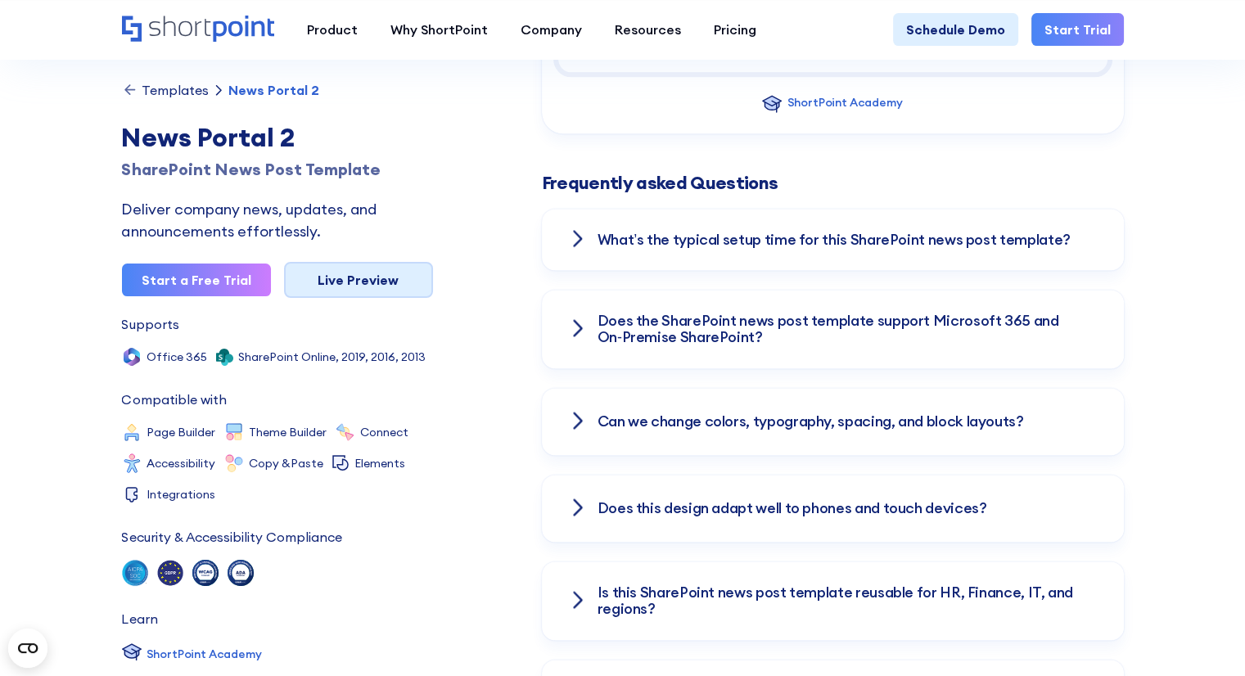
click at [341, 289] on link "Live Preview" at bounding box center [358, 280] width 149 height 36
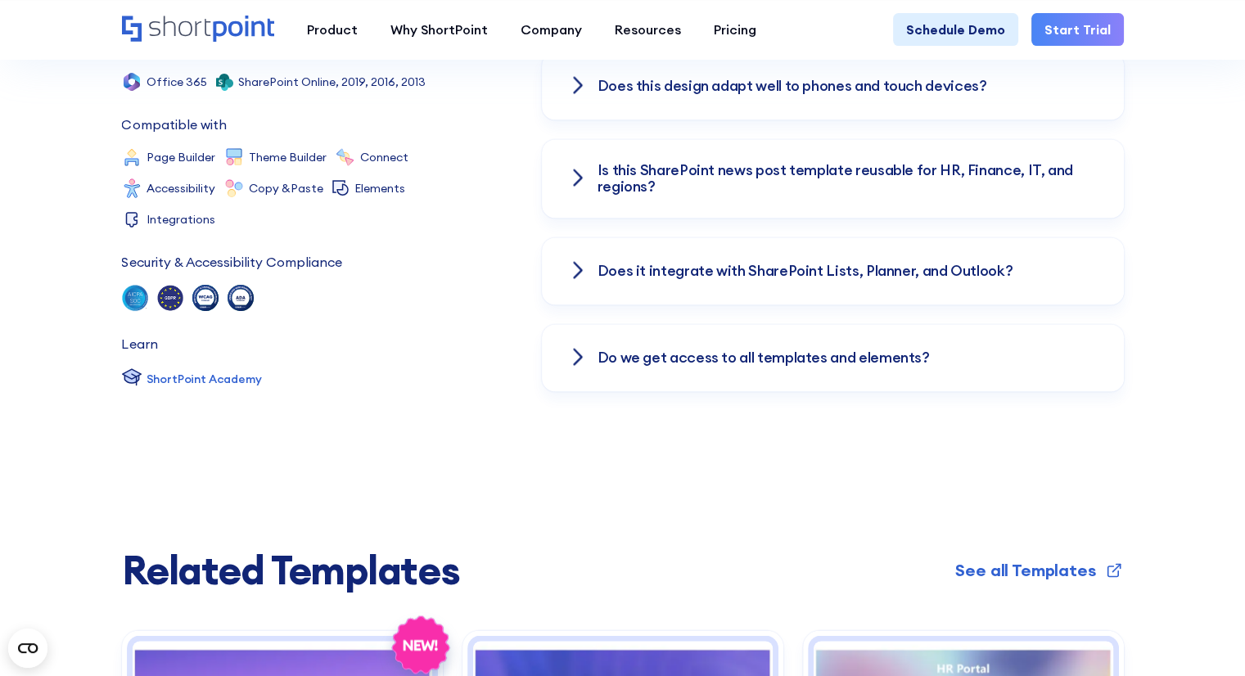
scroll to position [2619, 0]
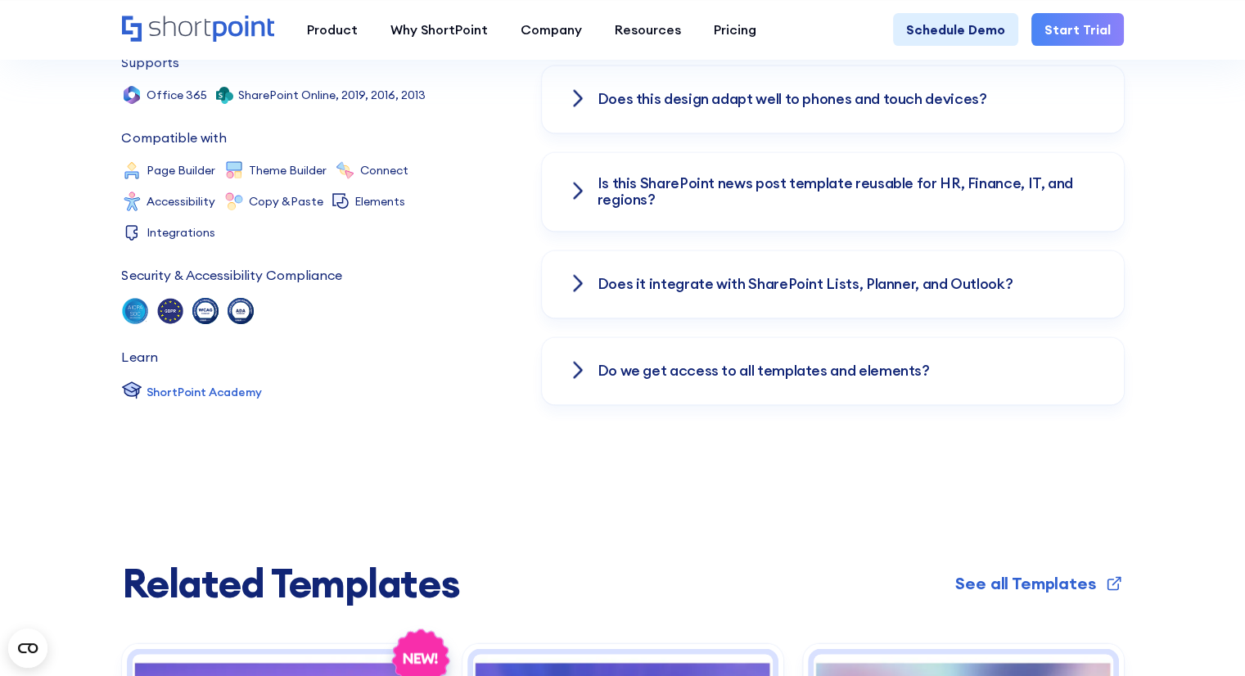
click at [579, 360] on icon at bounding box center [578, 370] width 20 height 20
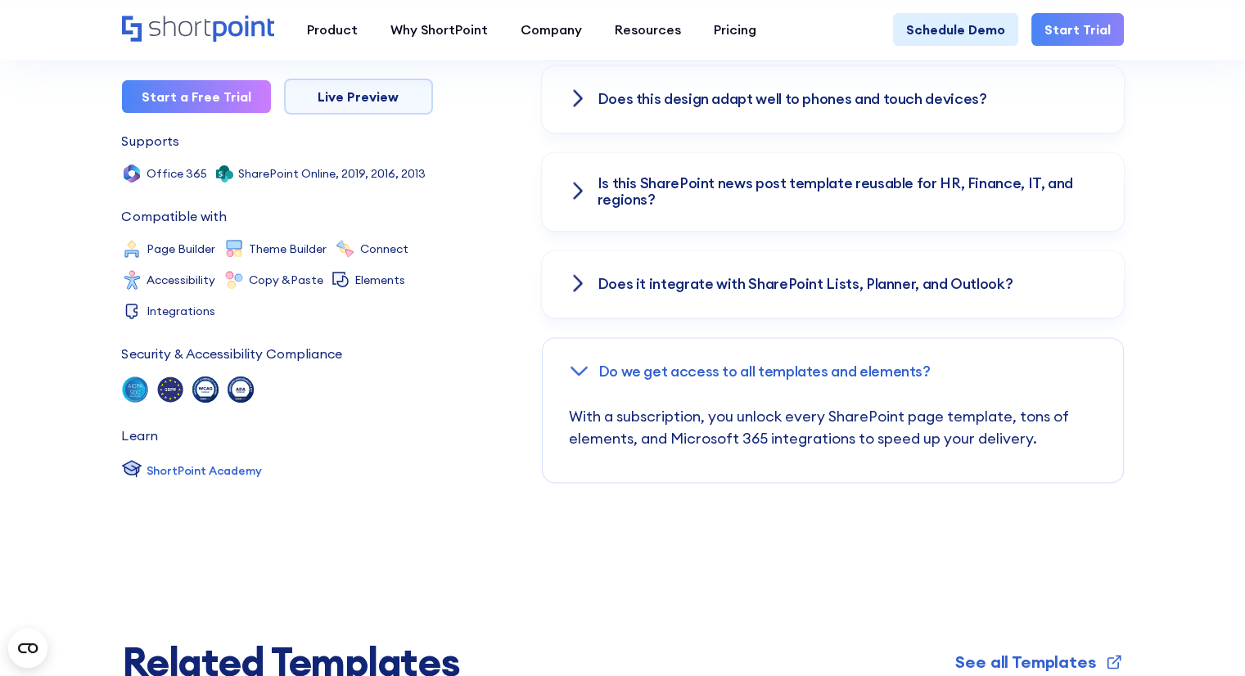
click at [586, 276] on div "Does it integrate with SharePoint Lists, Planner, and Outlook?" at bounding box center [833, 283] width 582 height 67
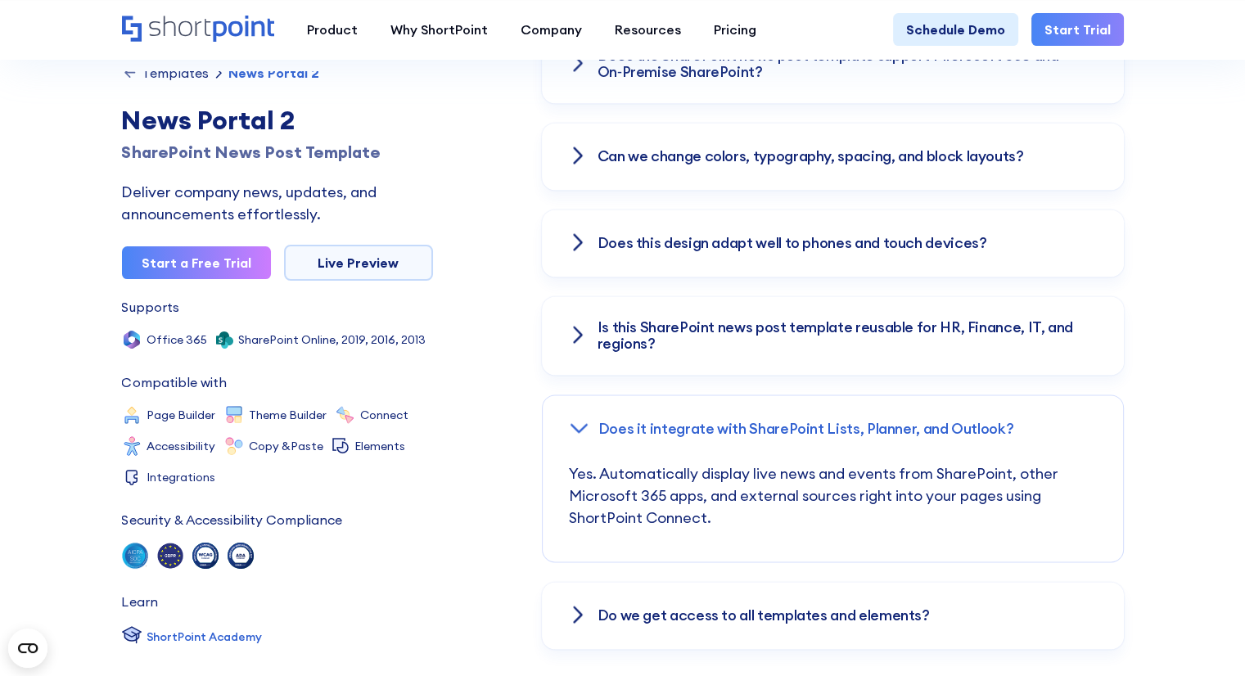
scroll to position [2456, 0]
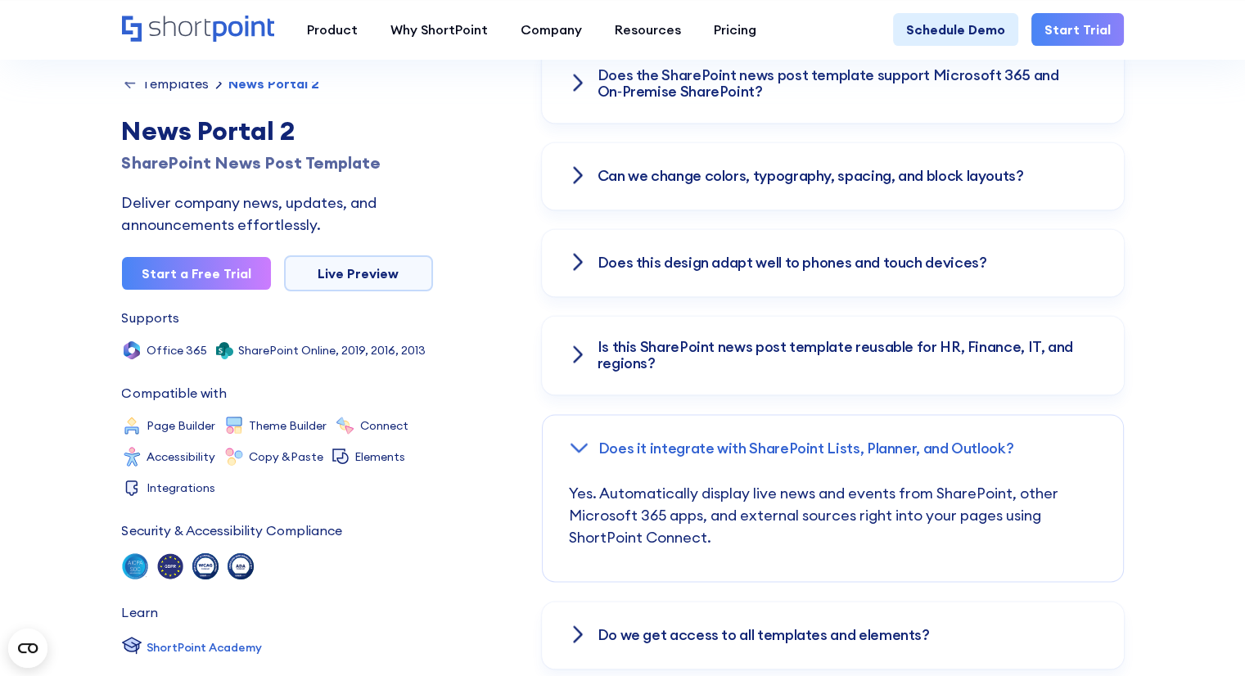
click at [588, 332] on div "Is this SharePoint news post template reusable for HR, Finance, IT, and regions?" at bounding box center [833, 355] width 582 height 79
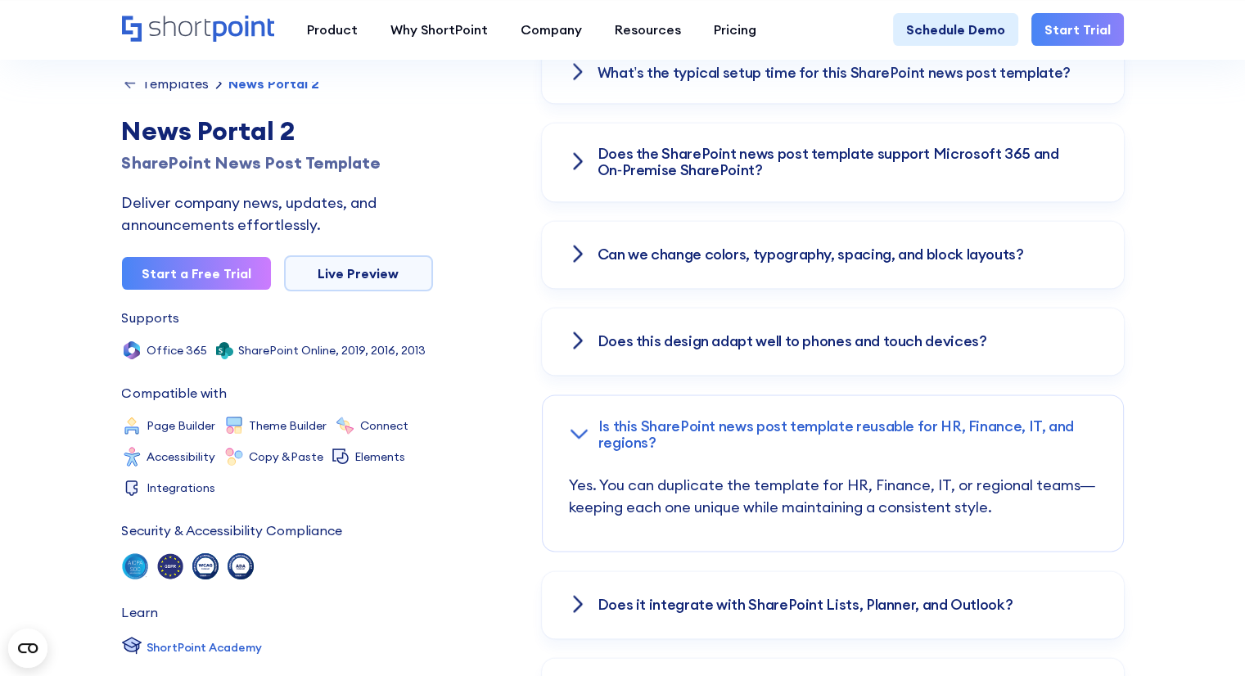
scroll to position [2374, 0]
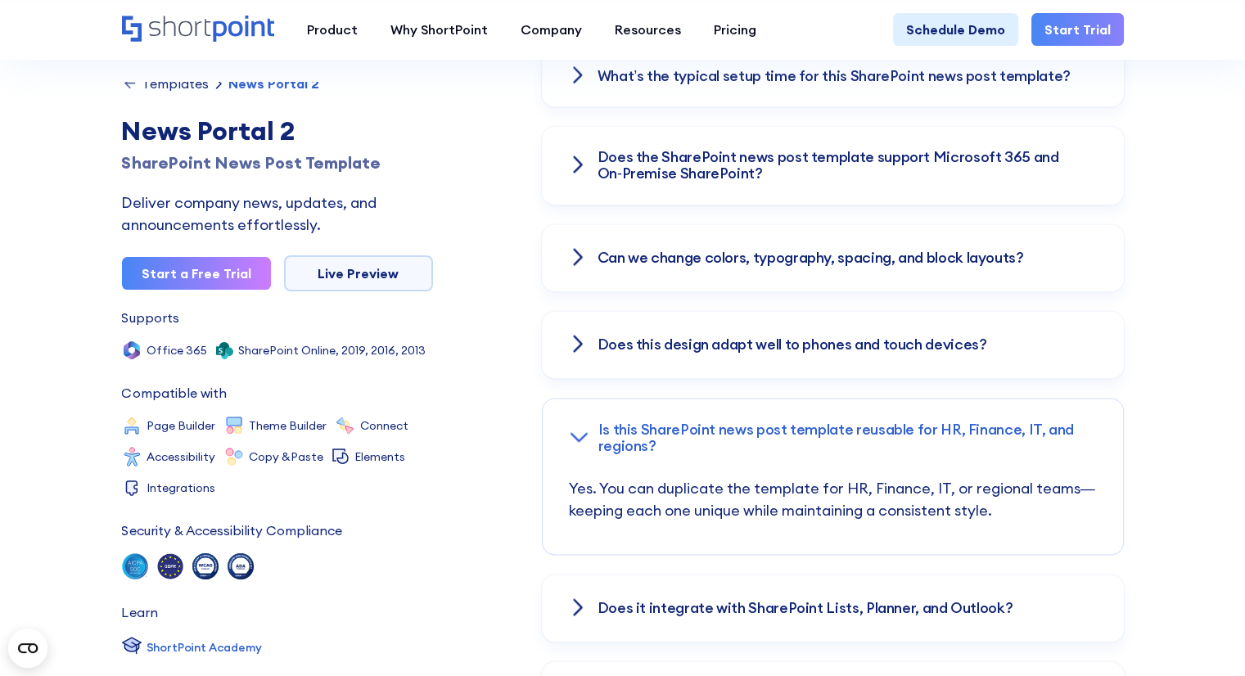
click at [581, 311] on div "Does this design adapt well to phones and touch devices?" at bounding box center [833, 344] width 582 height 67
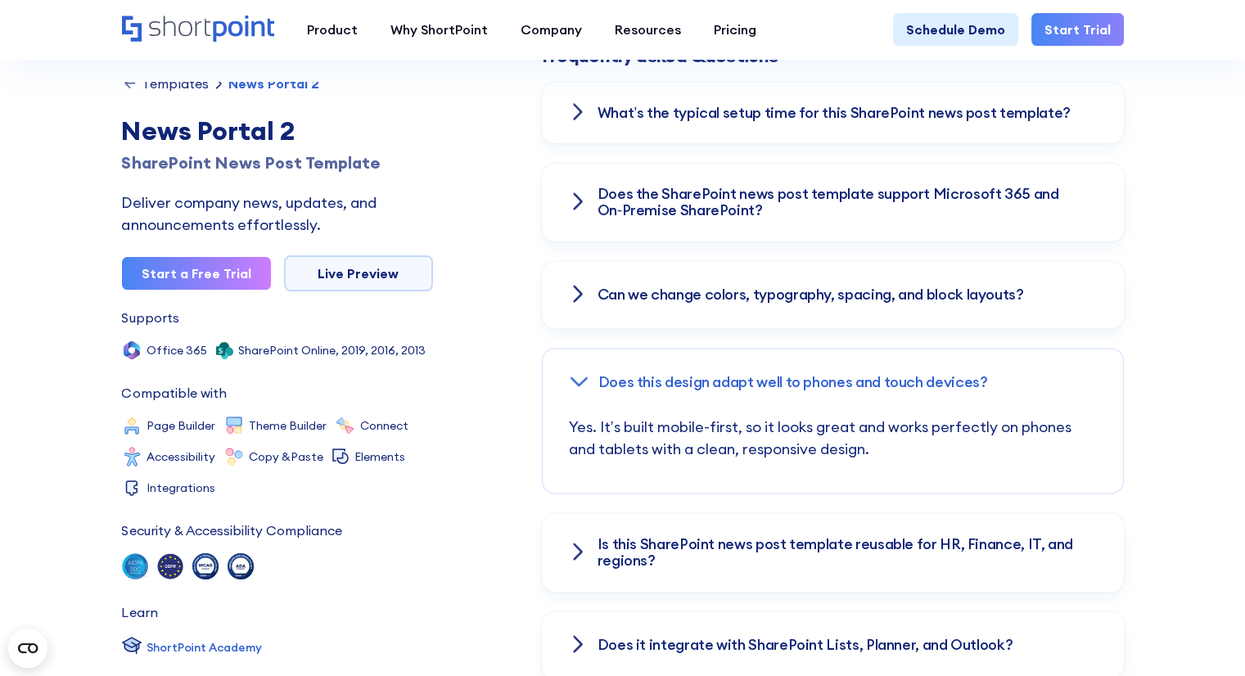
scroll to position [2210, 0]
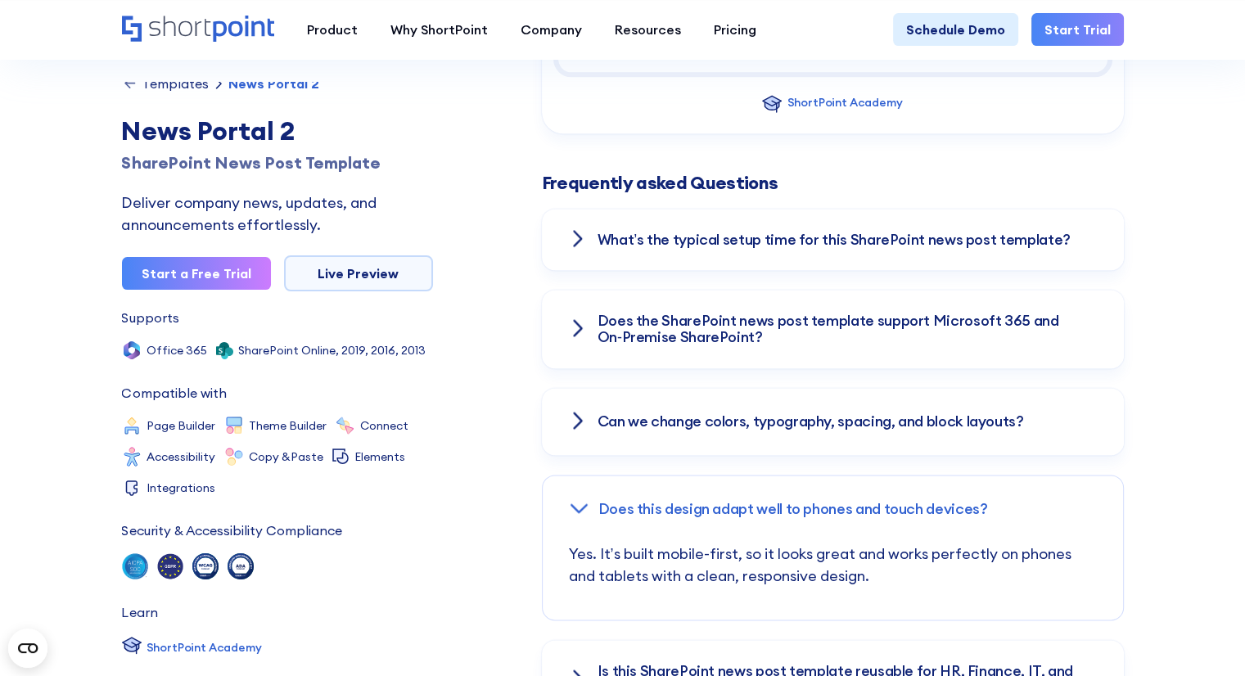
click at [590, 311] on div "Does the SharePoint news post template support Microsoft 365 and On‑Premise Sha…" at bounding box center [833, 329] width 582 height 79
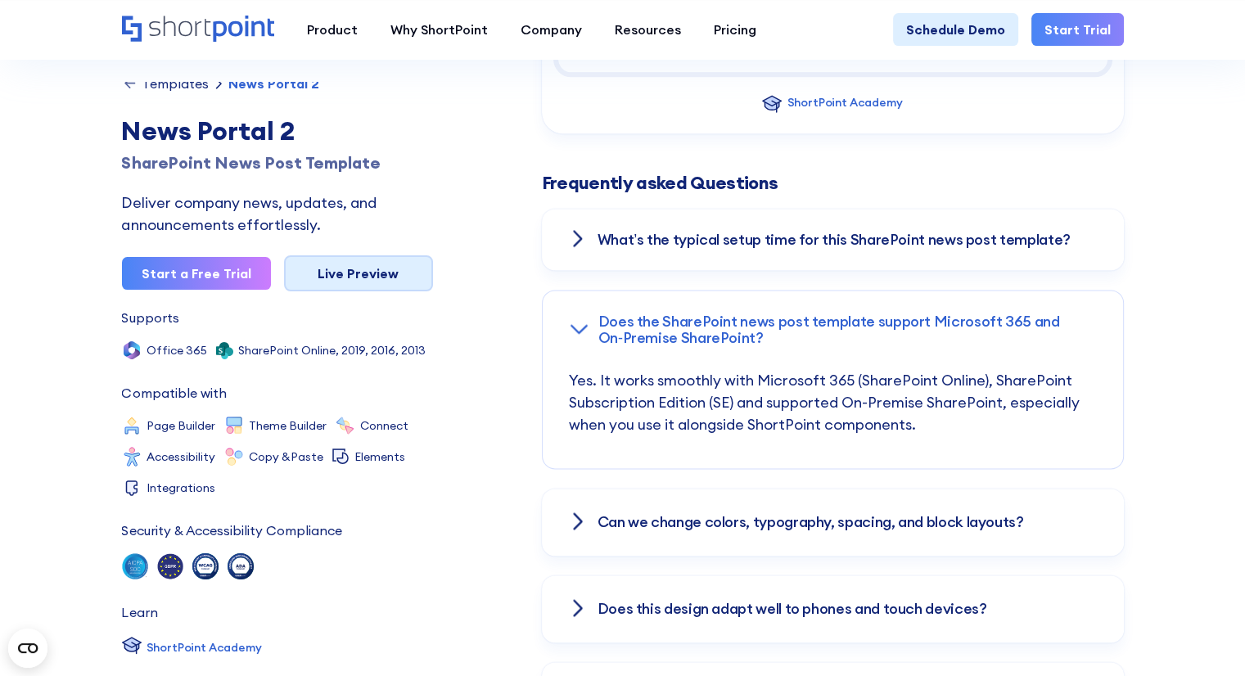
click at [374, 271] on link "Live Preview" at bounding box center [358, 273] width 149 height 36
click at [357, 265] on link "Live Preview" at bounding box center [358, 273] width 149 height 36
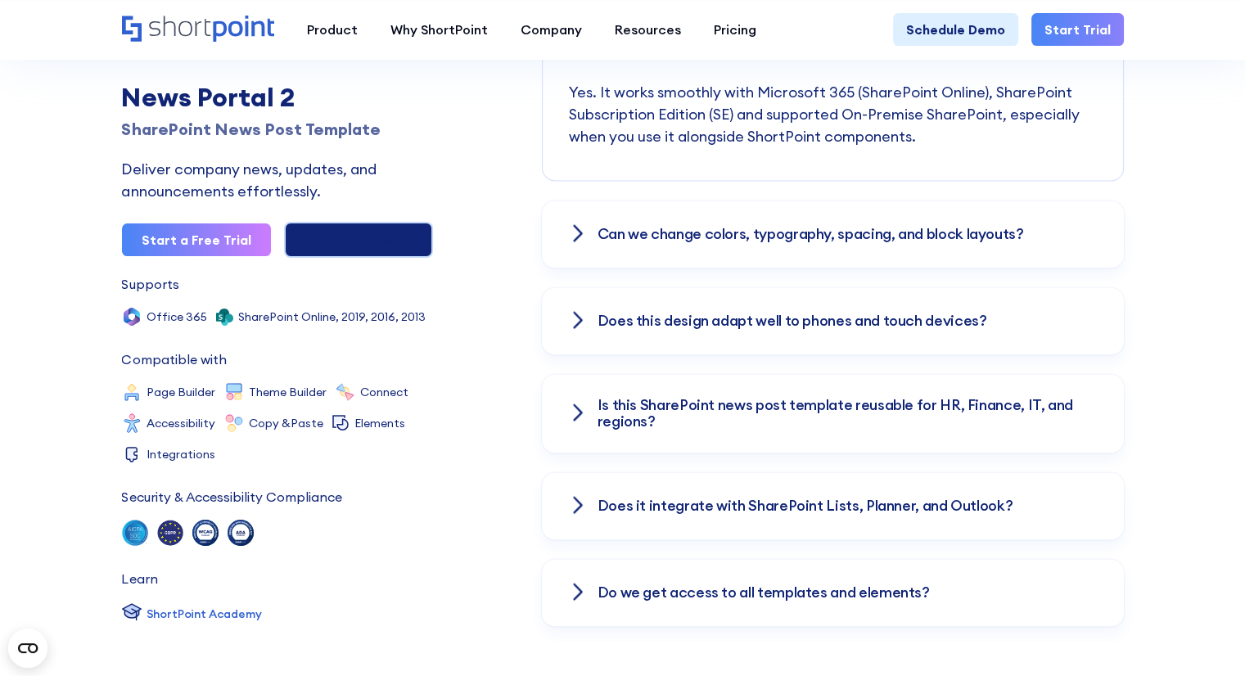
scroll to position [2538, 0]
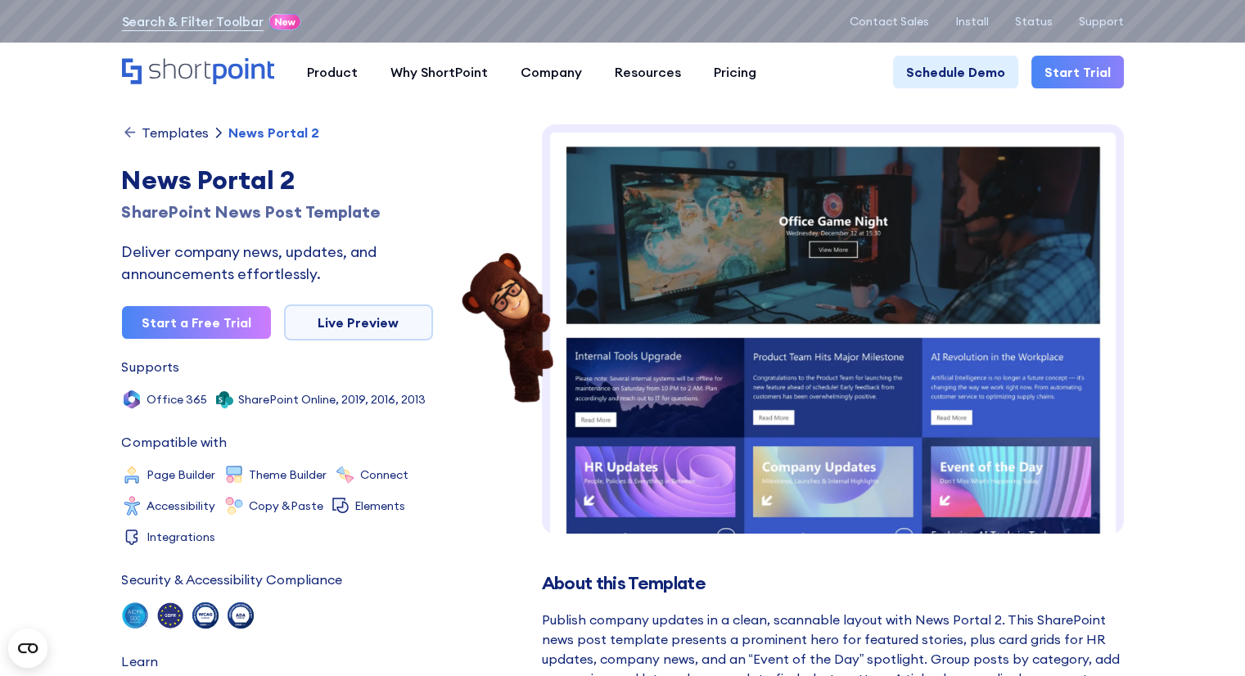
click at [187, 133] on div "Templates" at bounding box center [175, 132] width 67 height 13
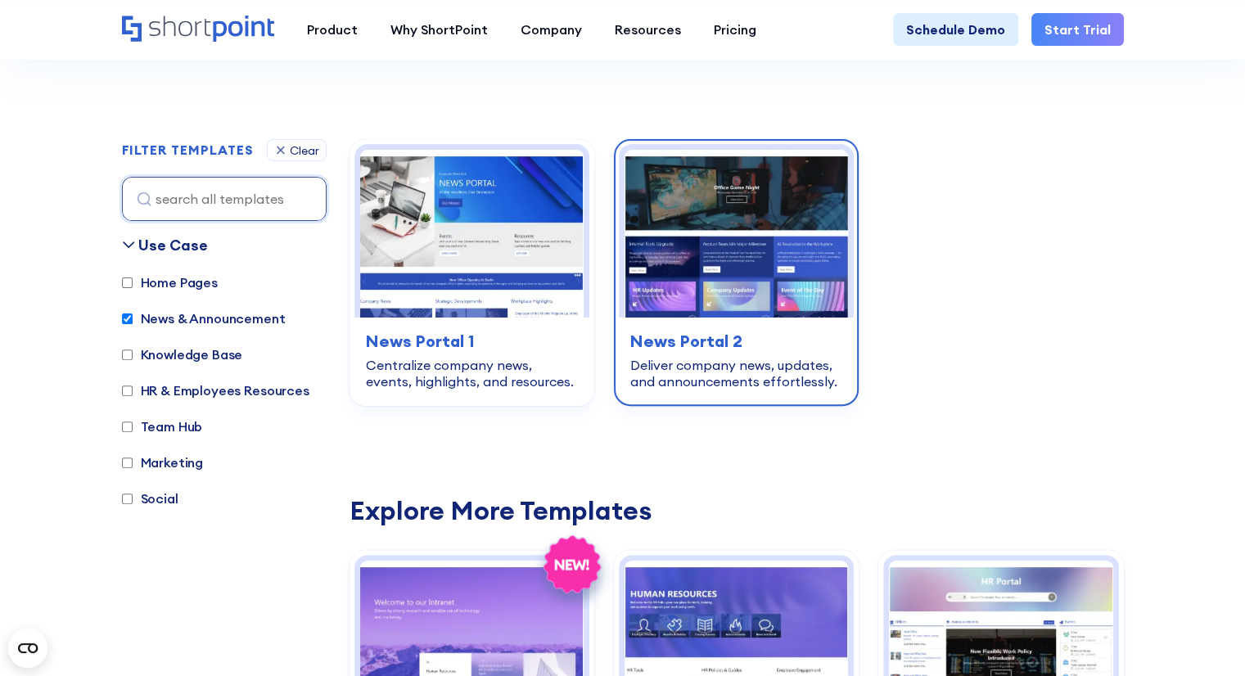
scroll to position [246, 0]
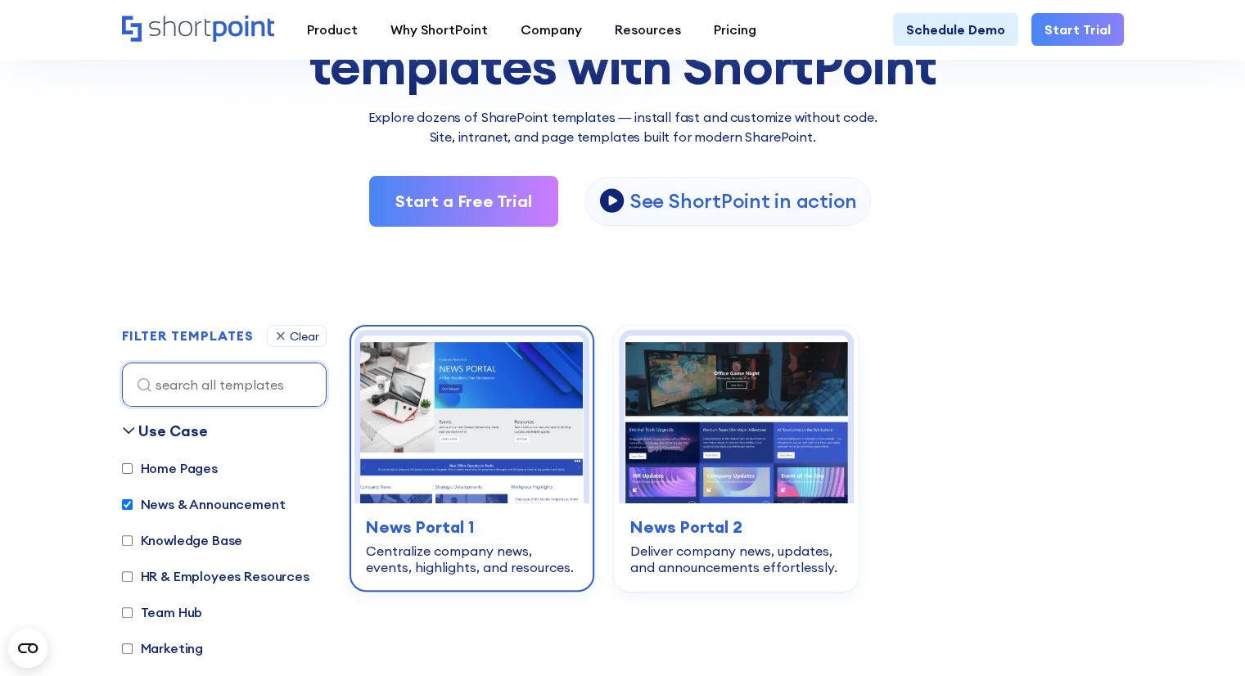
click at [467, 449] on img at bounding box center [471, 420] width 223 height 168
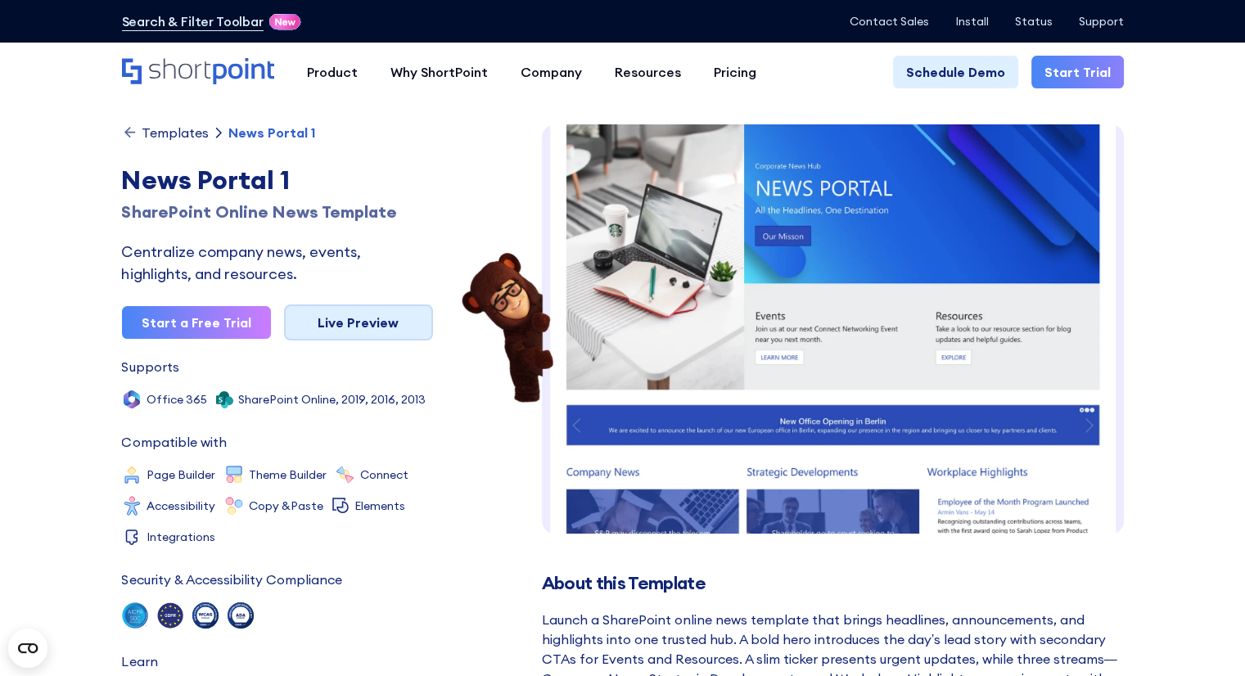
scroll to position [17, 0]
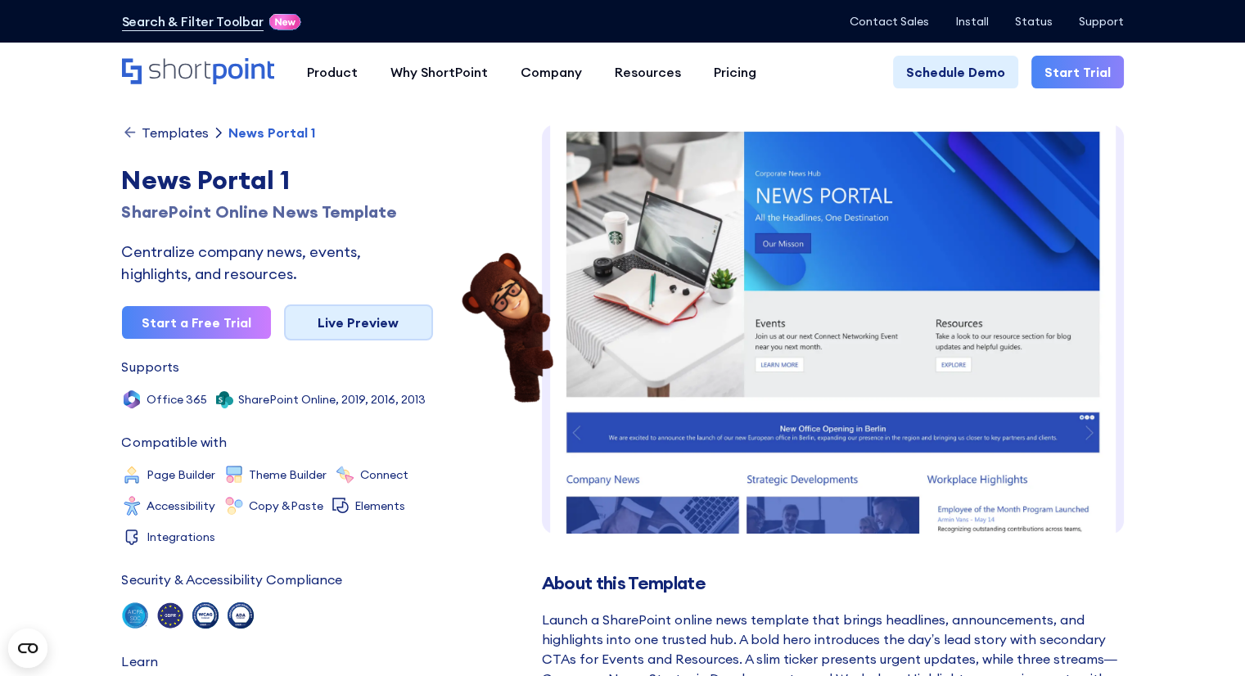
click at [376, 330] on link "Live Preview" at bounding box center [358, 323] width 149 height 36
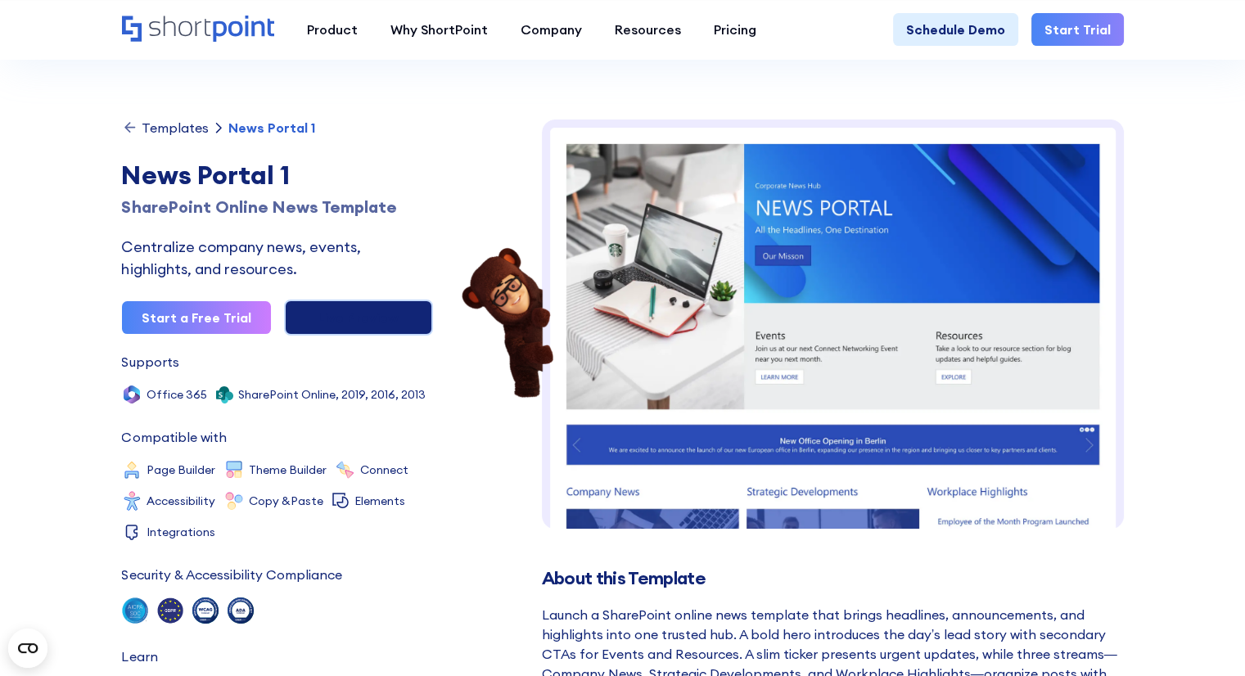
scroll to position [0, 0]
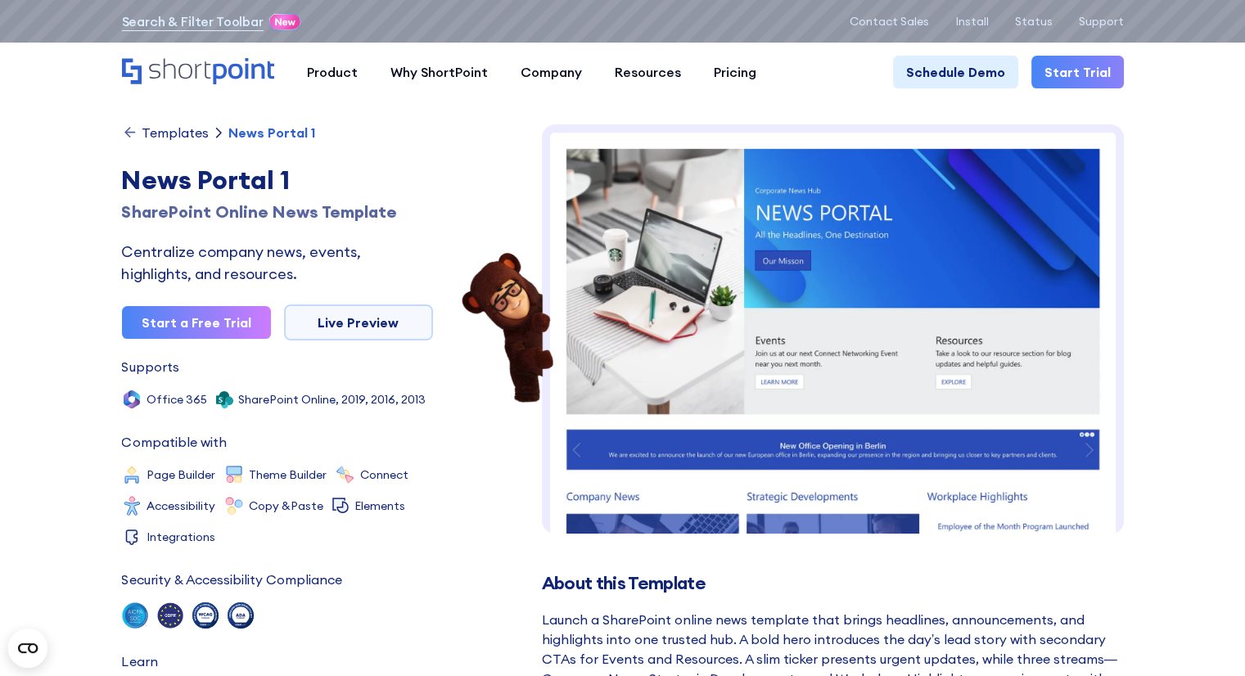
click at [500, 250] on img at bounding box center [507, 328] width 98 height 156
click at [498, 100] on div "Product works with SharePoint Microsoft Teams SAP Explore Templates Elements In…" at bounding box center [622, 72] width 1245 height 59
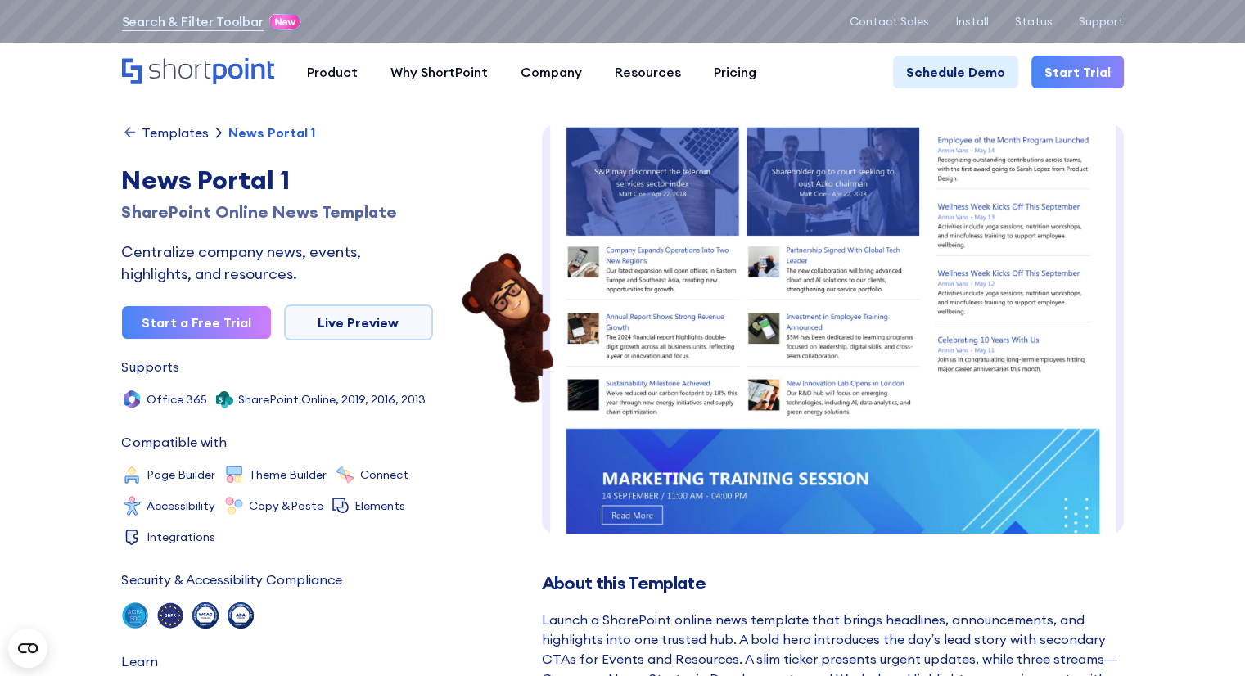
scroll to position [420, 0]
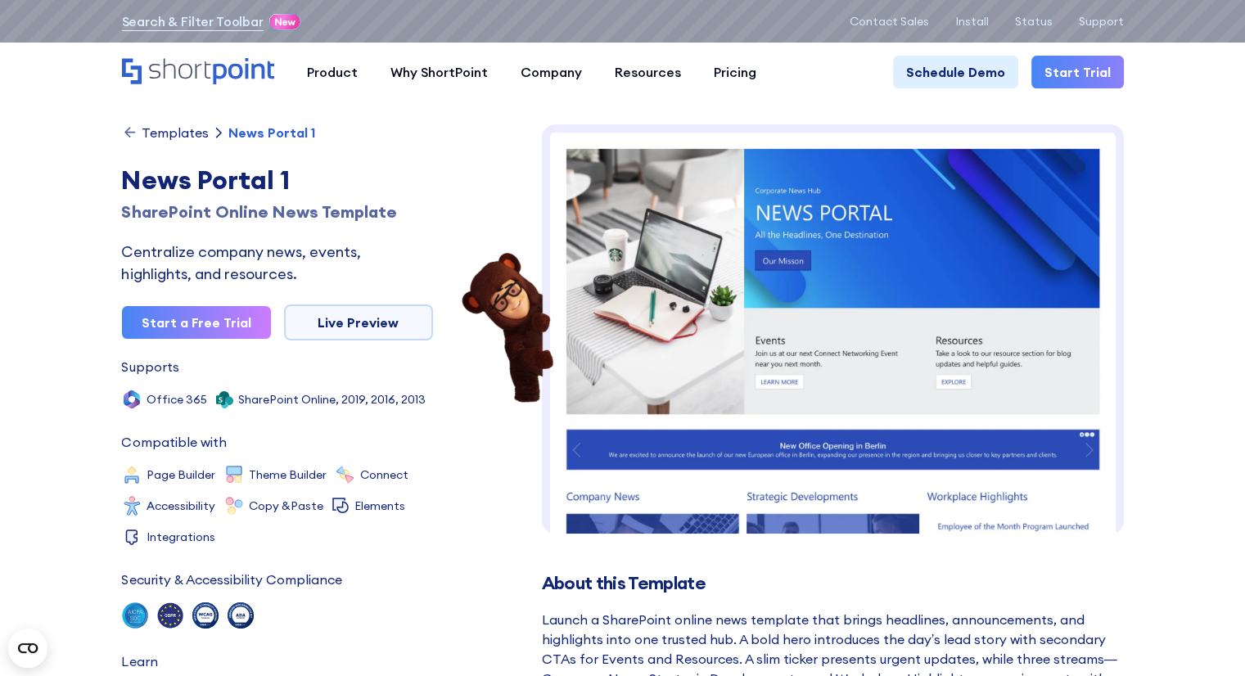
click at [192, 146] on div "Templates News Portal 1 News Portal 1 SharePoint Online News Template Centraliz…" at bounding box center [277, 413] width 311 height 578
click at [190, 133] on div "Templates" at bounding box center [175, 132] width 67 height 13
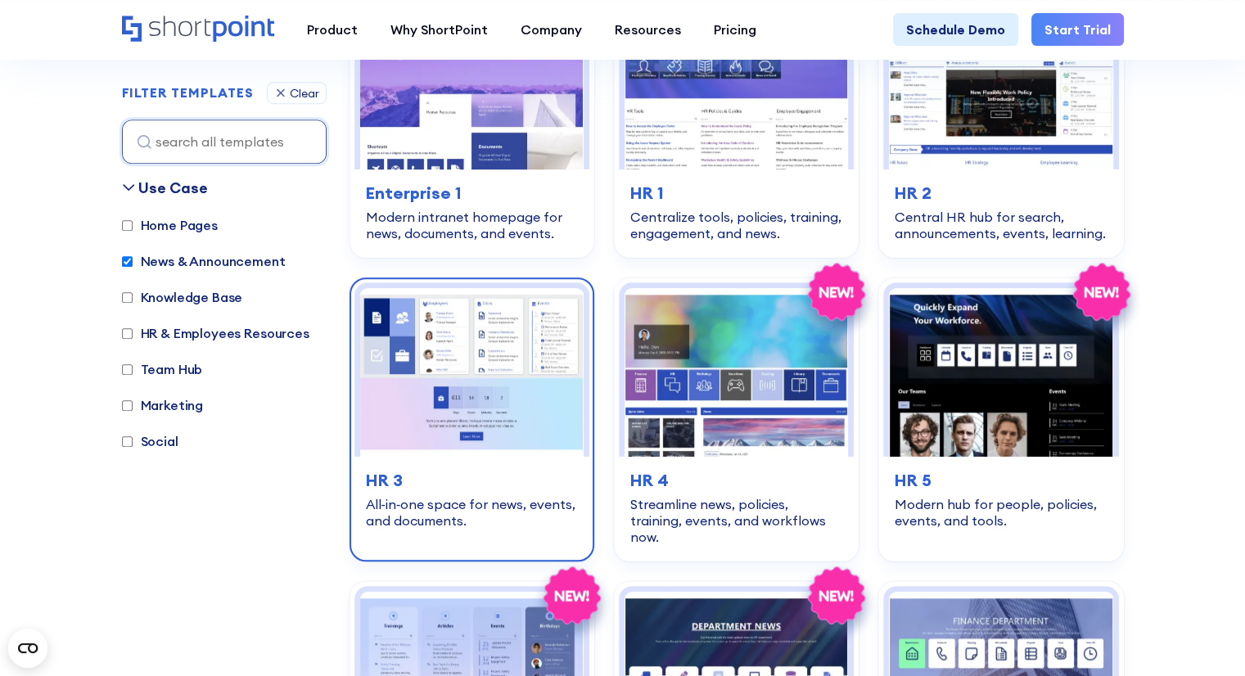
scroll to position [982, 0]
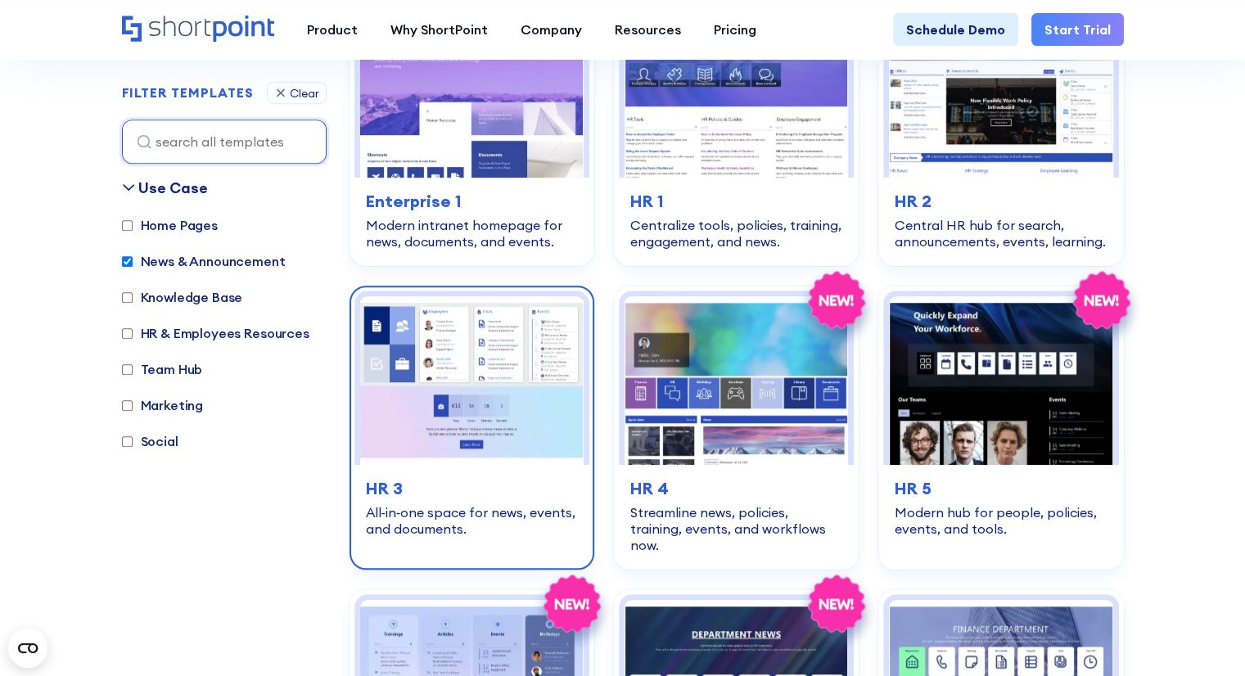
drag, startPoint x: 546, startPoint y: 366, endPoint x: 566, endPoint y: 363, distance: 19.8
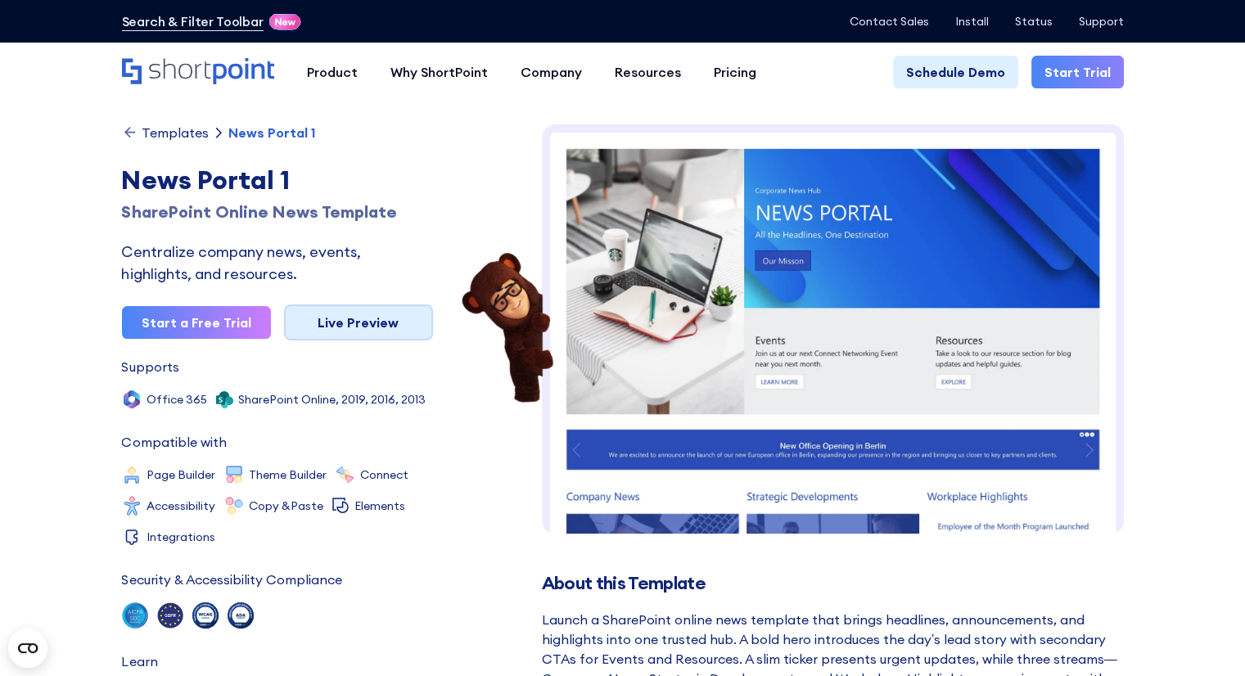
scroll to position [20, 0]
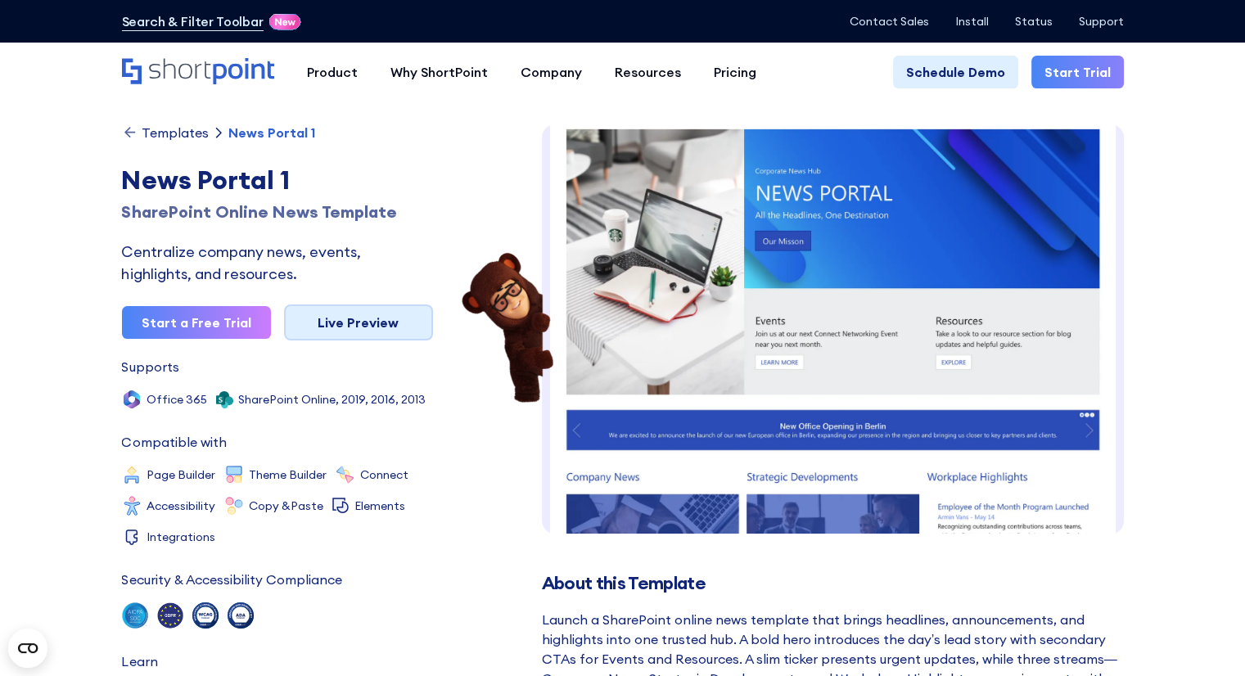
click at [330, 332] on link "Live Preview" at bounding box center [358, 323] width 149 height 36
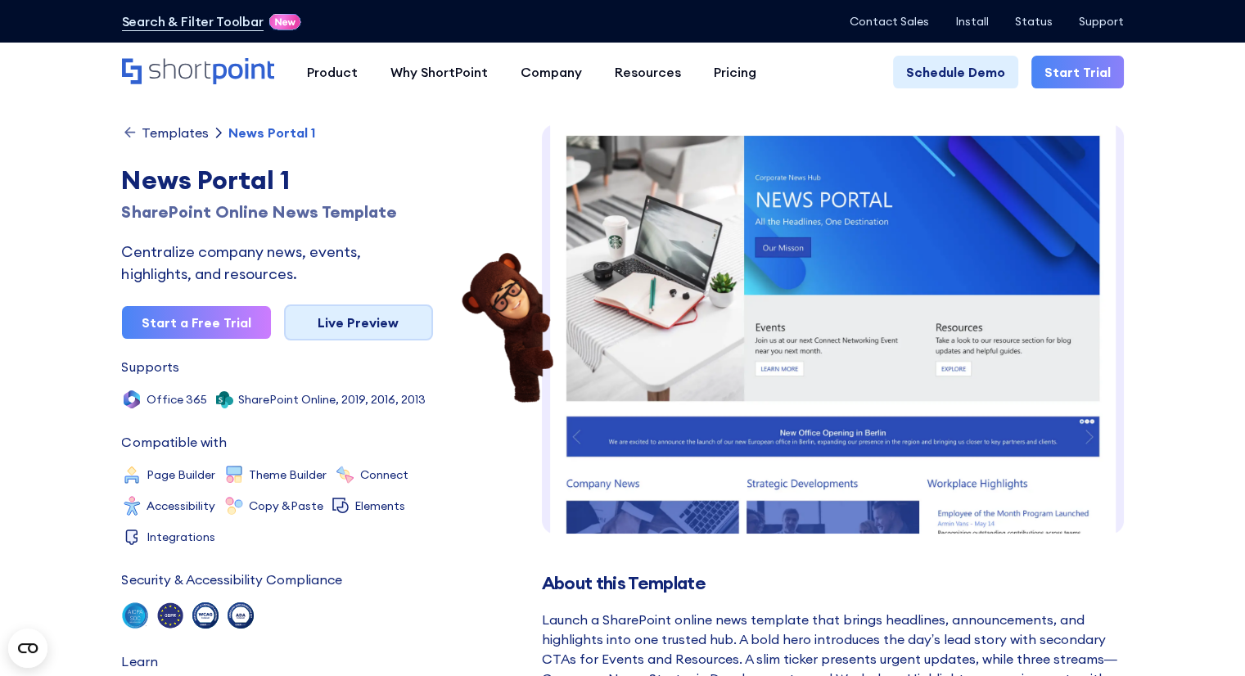
scroll to position [0, 0]
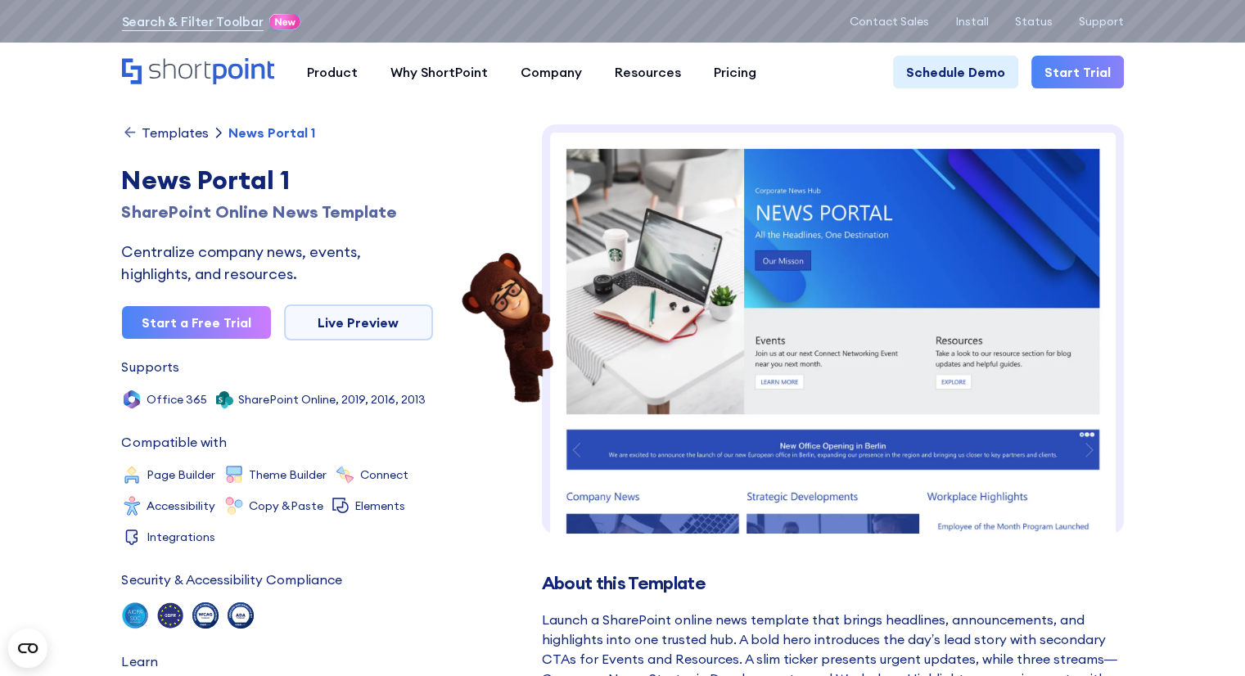
drag, startPoint x: 182, startPoint y: 132, endPoint x: 190, endPoint y: 137, distance: 9.5
click at [182, 132] on div "Templates" at bounding box center [175, 132] width 67 height 13
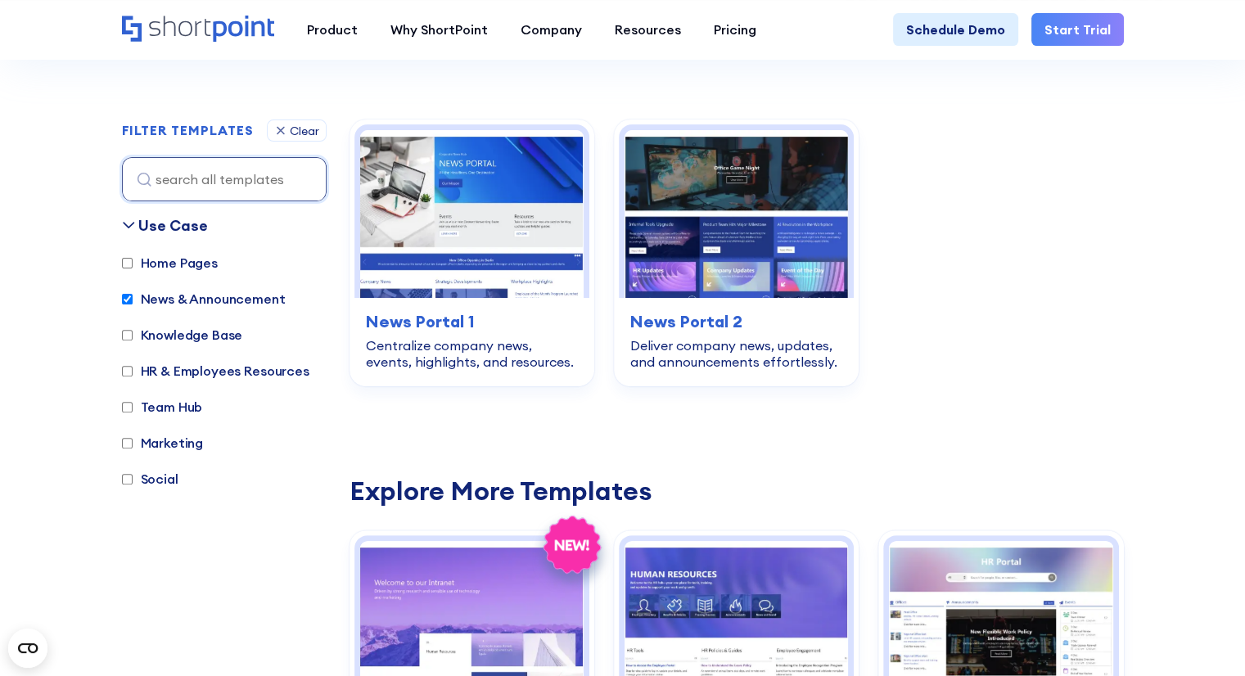
scroll to position [491, 0]
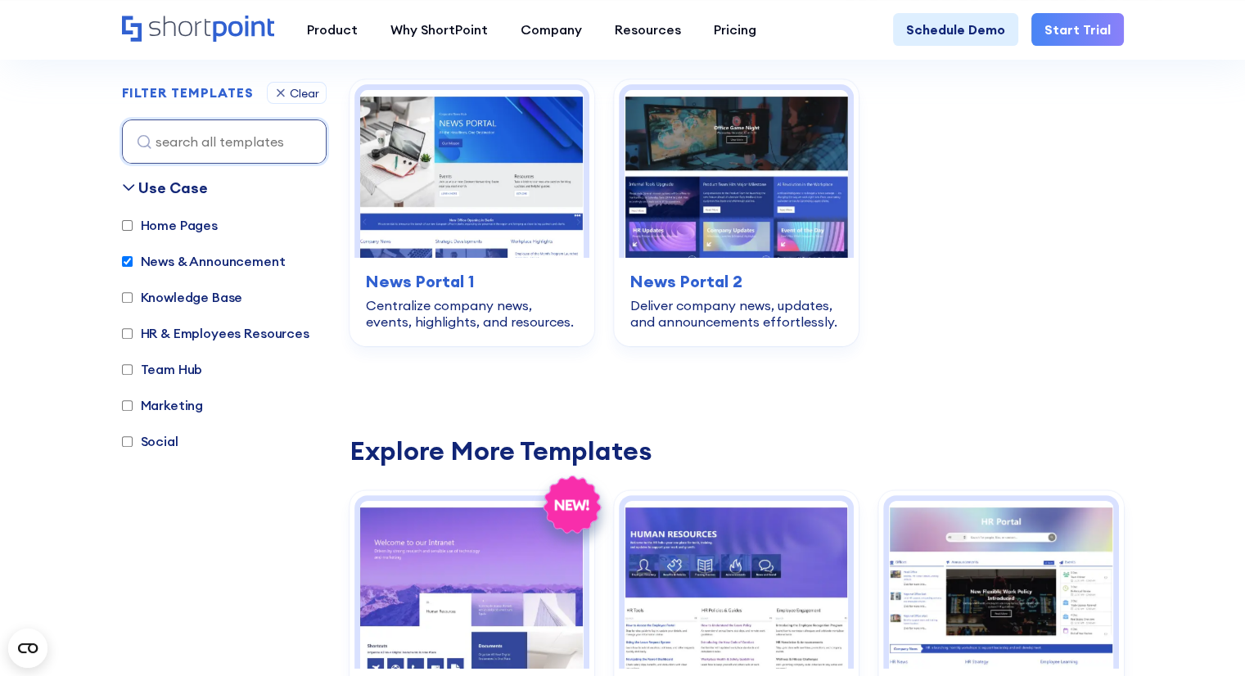
click at [197, 264] on label "News & Announcement" at bounding box center [204, 261] width 164 height 20
click at [133, 264] on input "News & Announcement" at bounding box center [127, 261] width 11 height 11
checkbox input "false"
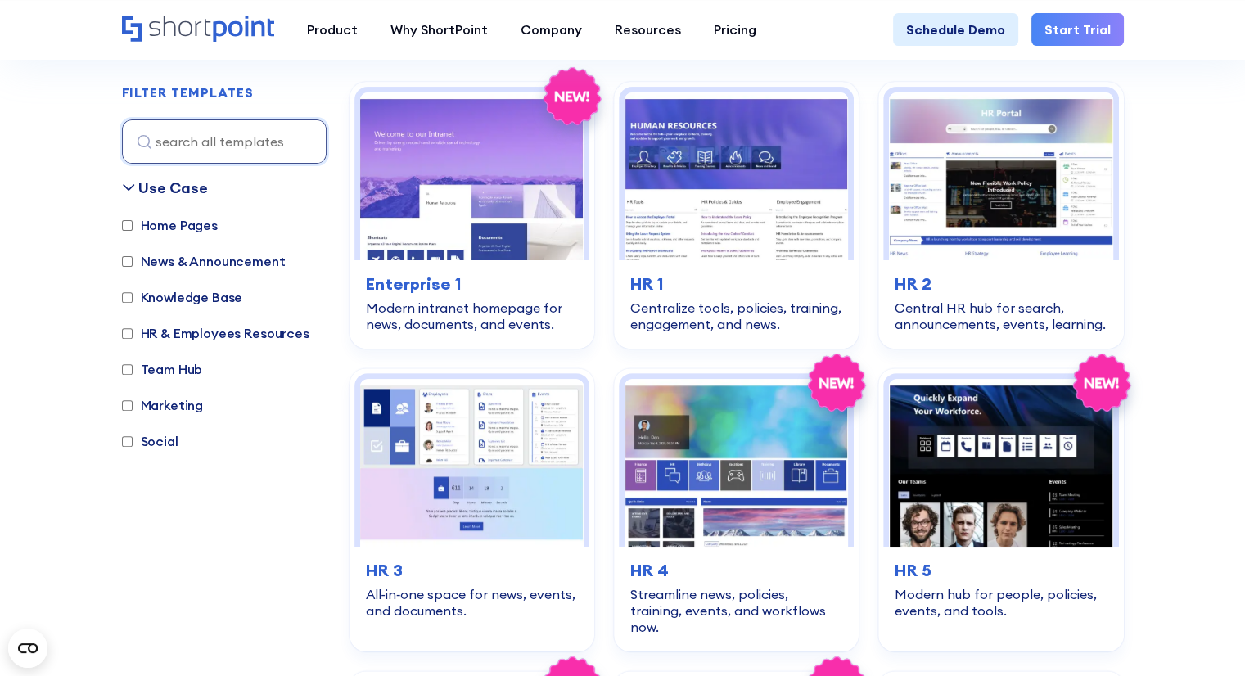
scroll to position [488, 0]
click at [174, 409] on label "Marketing" at bounding box center [163, 406] width 82 height 20
click at [133, 409] on input "Marketing" at bounding box center [127, 406] width 11 height 11
checkbox input "true"
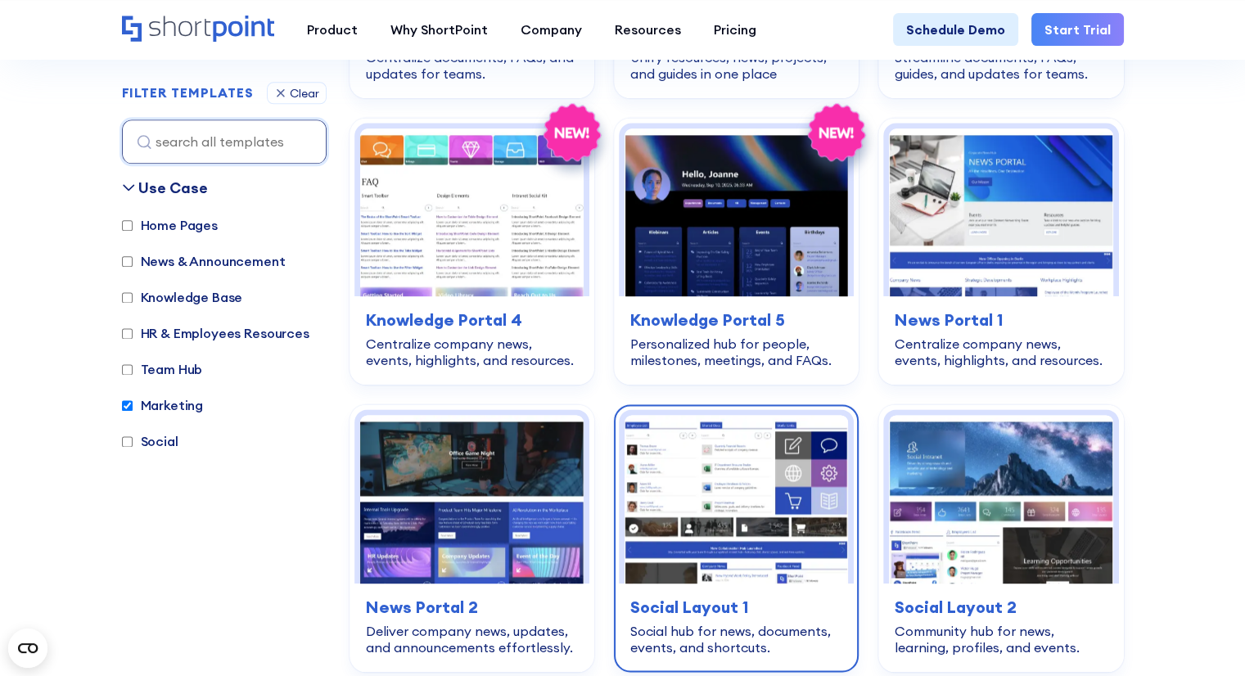
scroll to position [2043, 0]
